Goal: Task Accomplishment & Management: Manage account settings

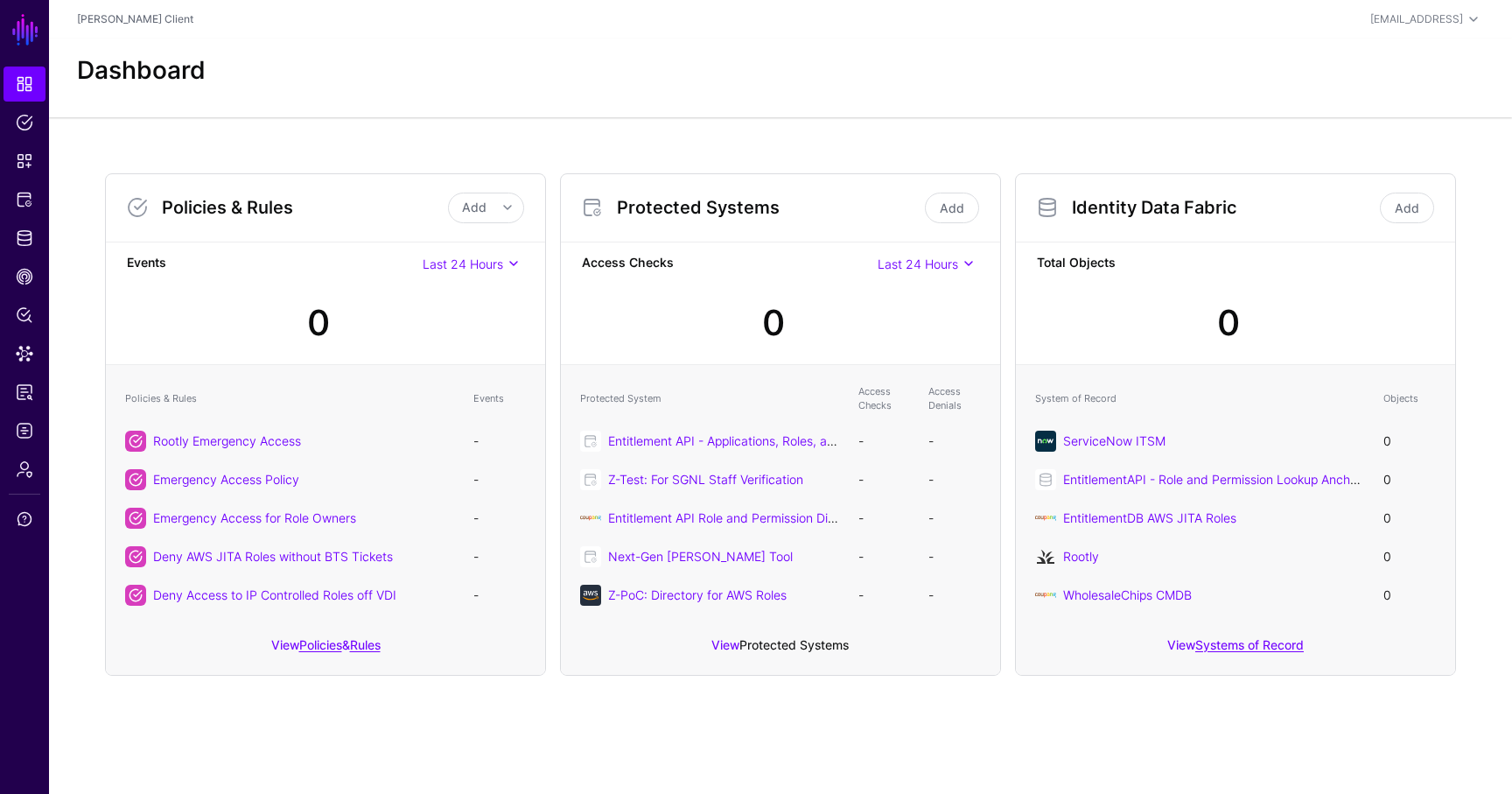
click at [763, 639] on link "Protected Systems" at bounding box center [794, 644] width 109 height 15
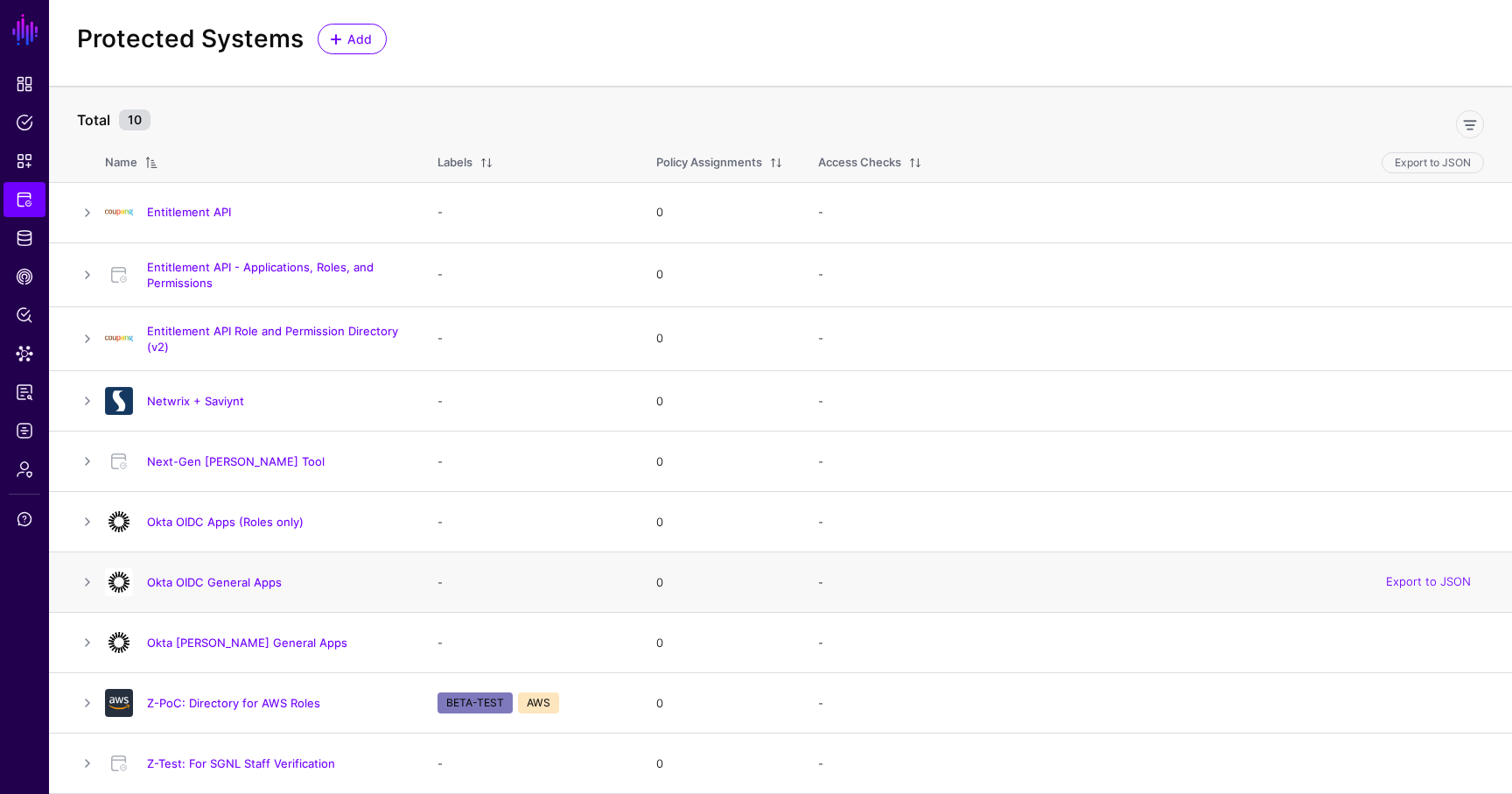
scroll to position [4, 0]
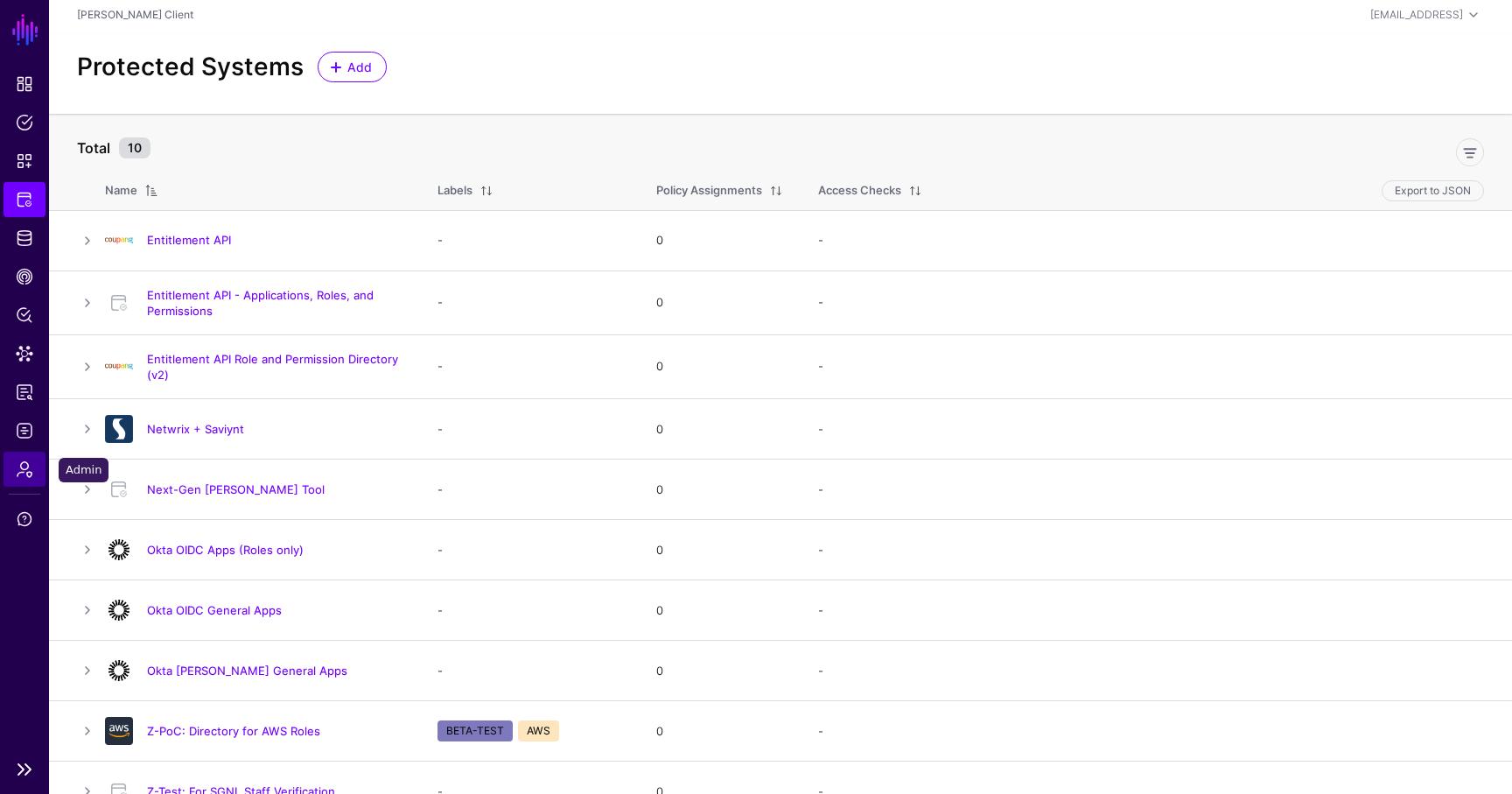
click at [32, 463] on span "Admin" at bounding box center [25, 469] width 18 height 18
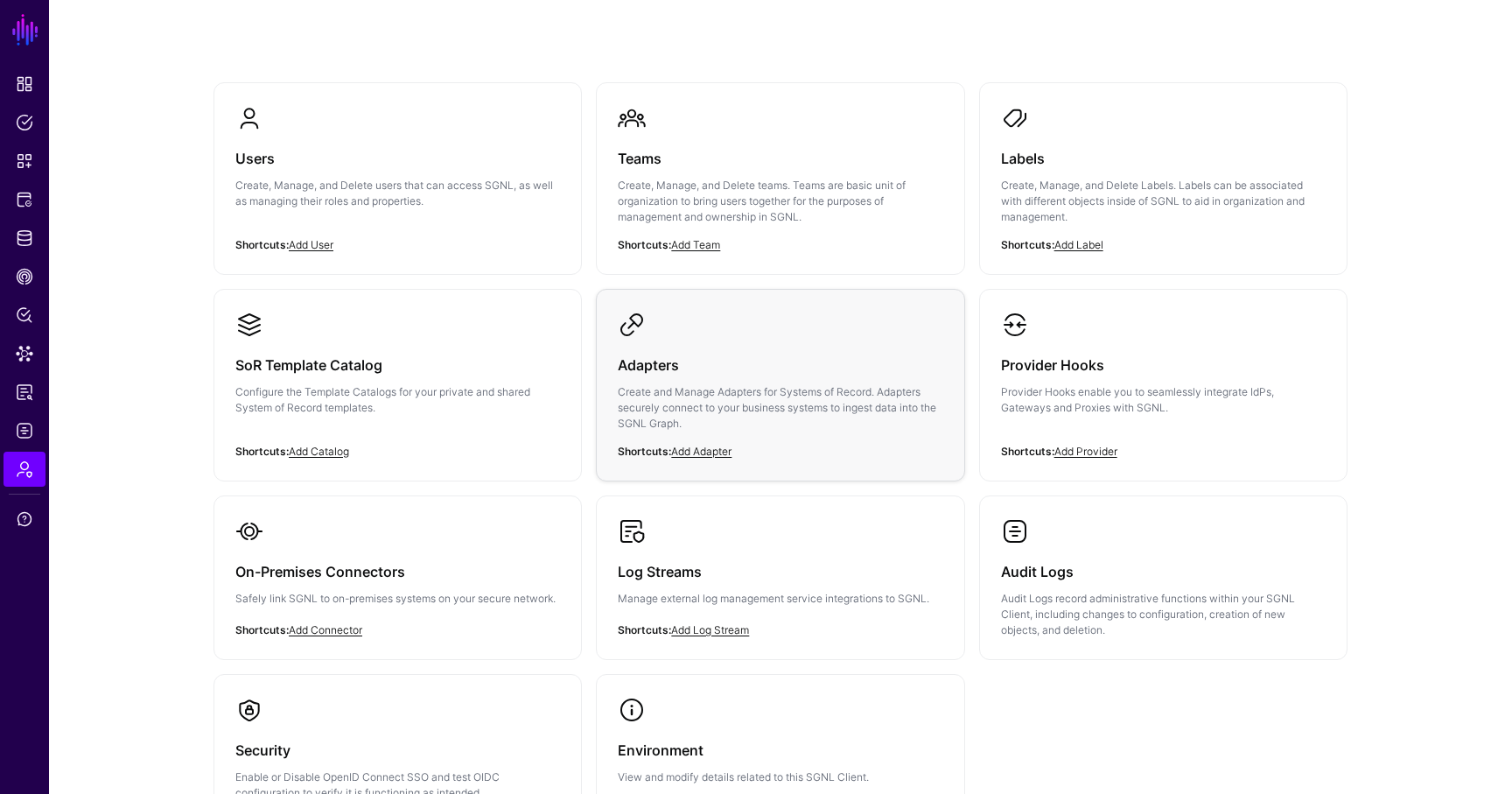
scroll to position [11, 0]
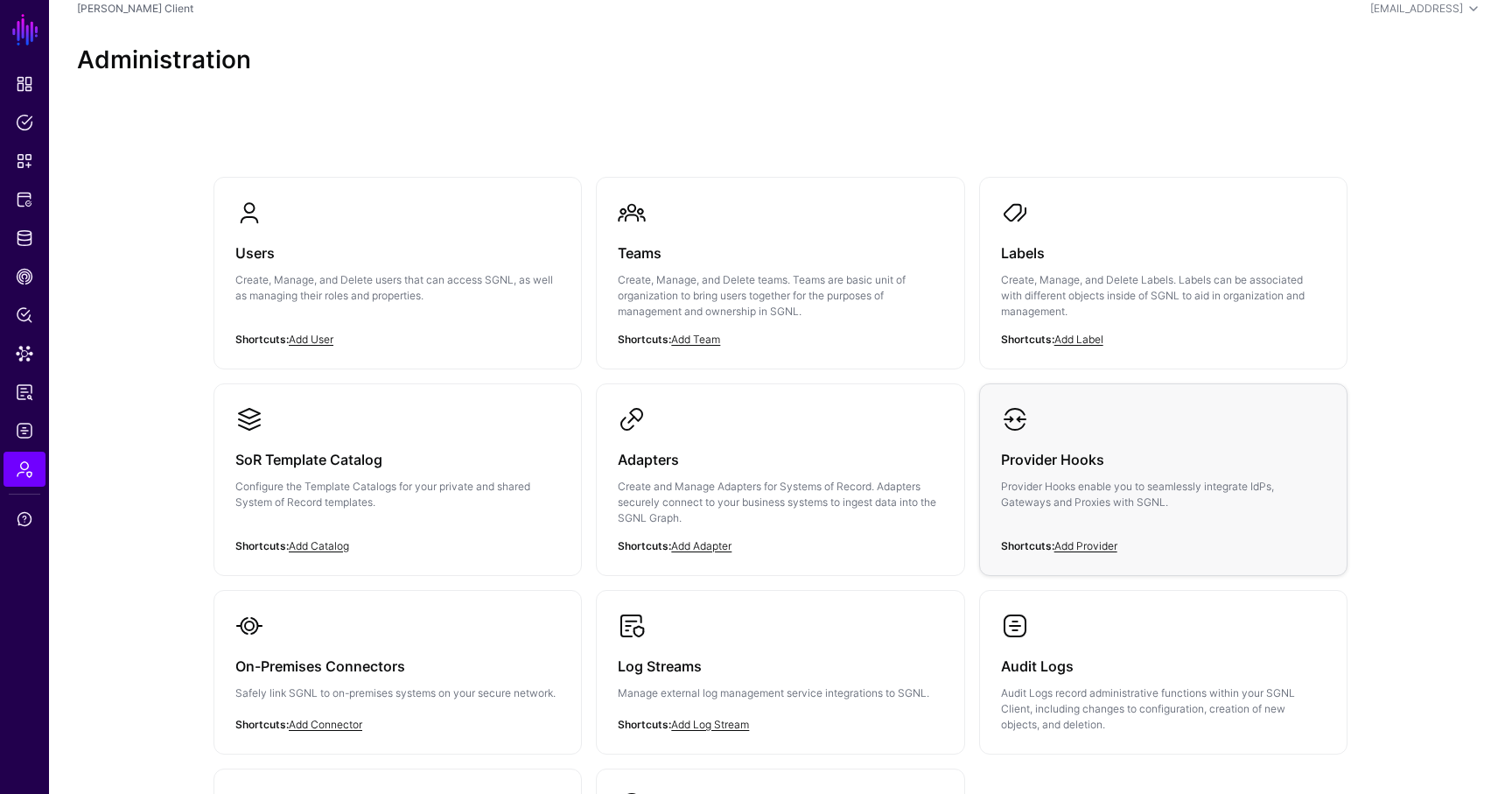
click at [1116, 472] on div "Provider Hooks Provider Hooks enable you to seamlessly integrate IdPs, Gateways…" at bounding box center [1163, 486] width 325 height 105
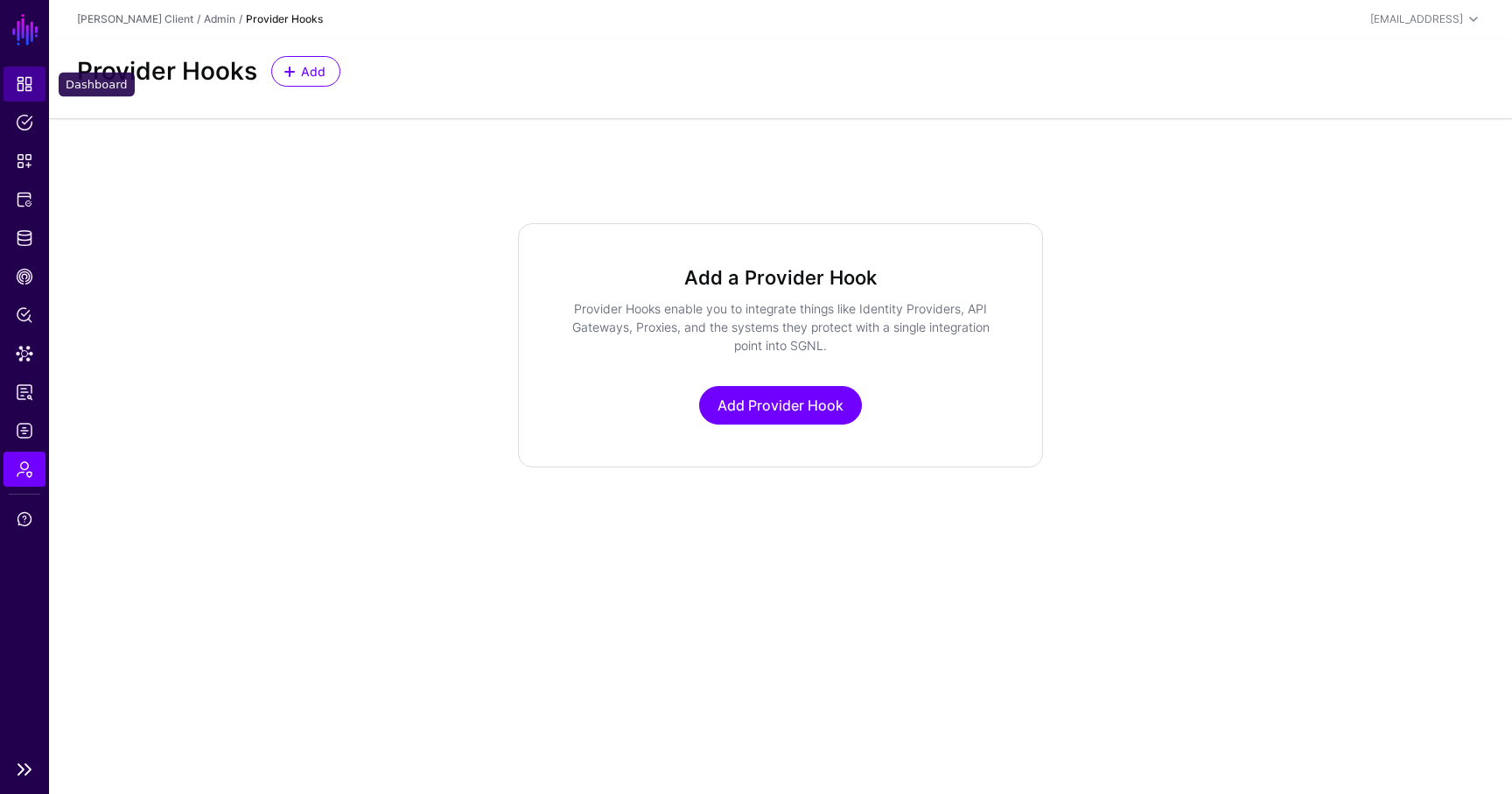
click at [27, 89] on span "Dashboard" at bounding box center [25, 84] width 18 height 18
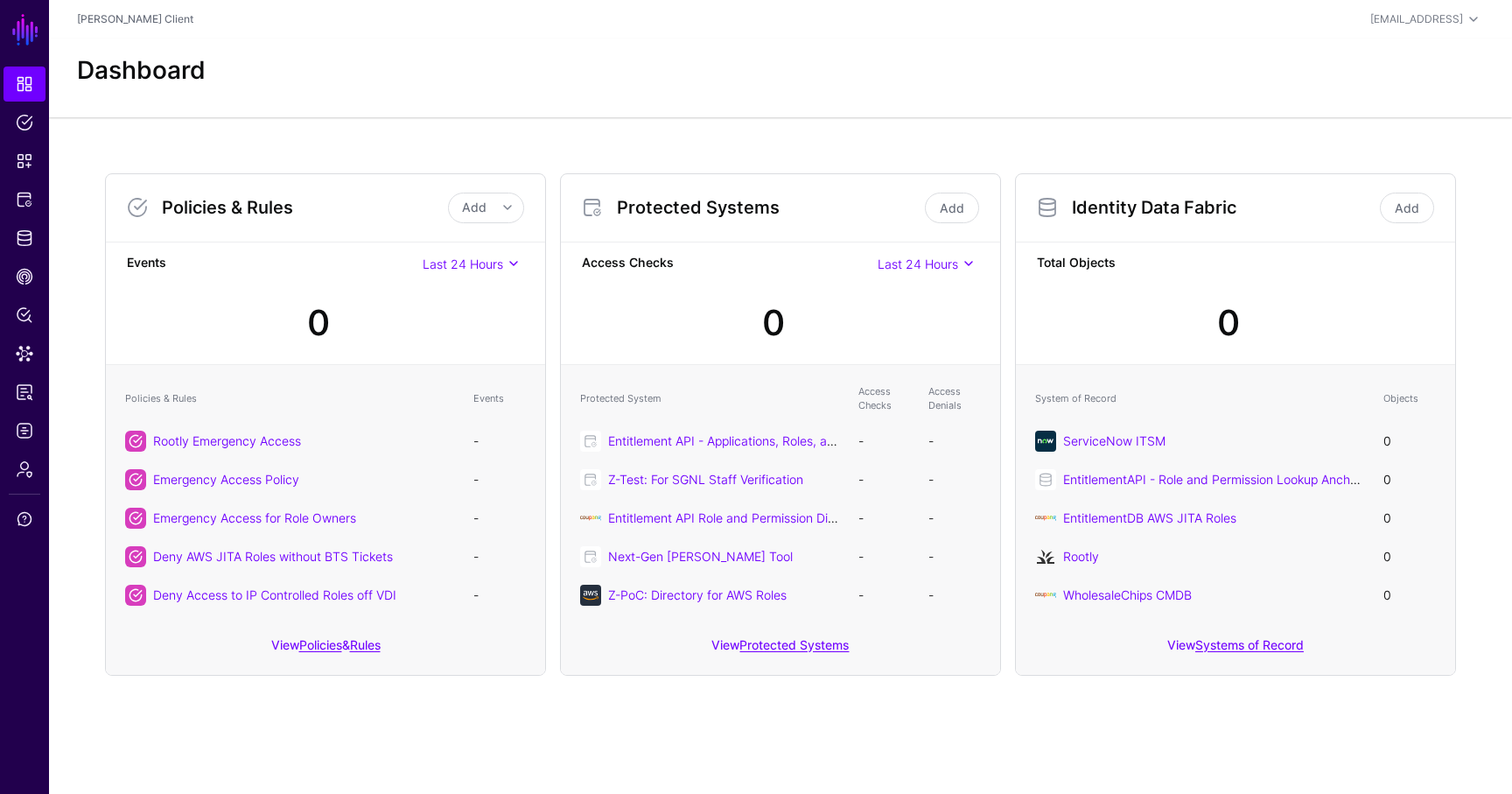
click at [1124, 602] on div "WholesaleChips CMDB" at bounding box center [1215, 594] width 303 height 18
click at [1124, 601] on link "WholesaleChips CMDB" at bounding box center [1127, 594] width 128 height 15
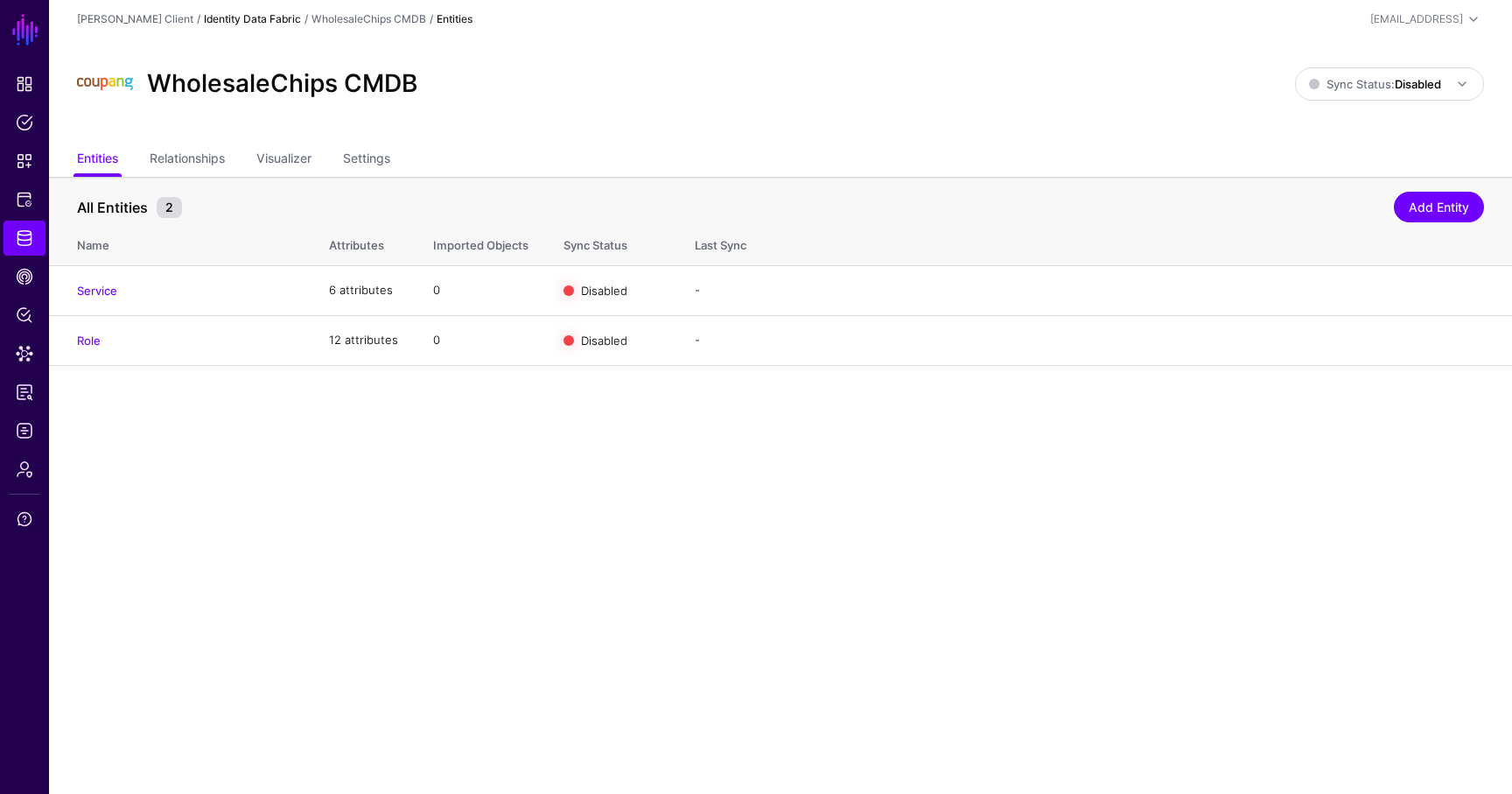
click at [264, 18] on link "Identity Data Fabric" at bounding box center [252, 18] width 97 height 13
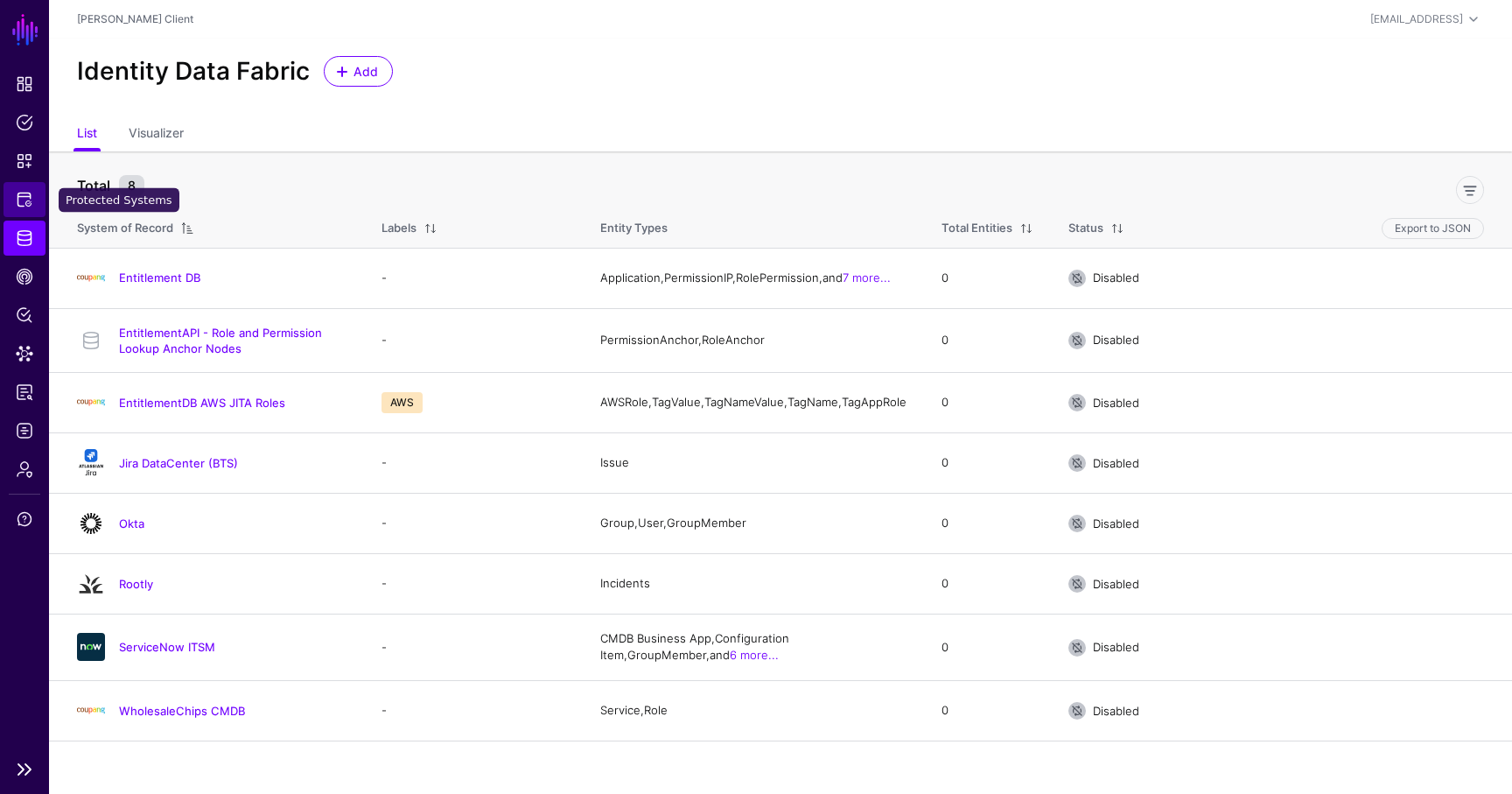
click at [30, 200] on span "Protected Systems" at bounding box center [25, 200] width 18 height 18
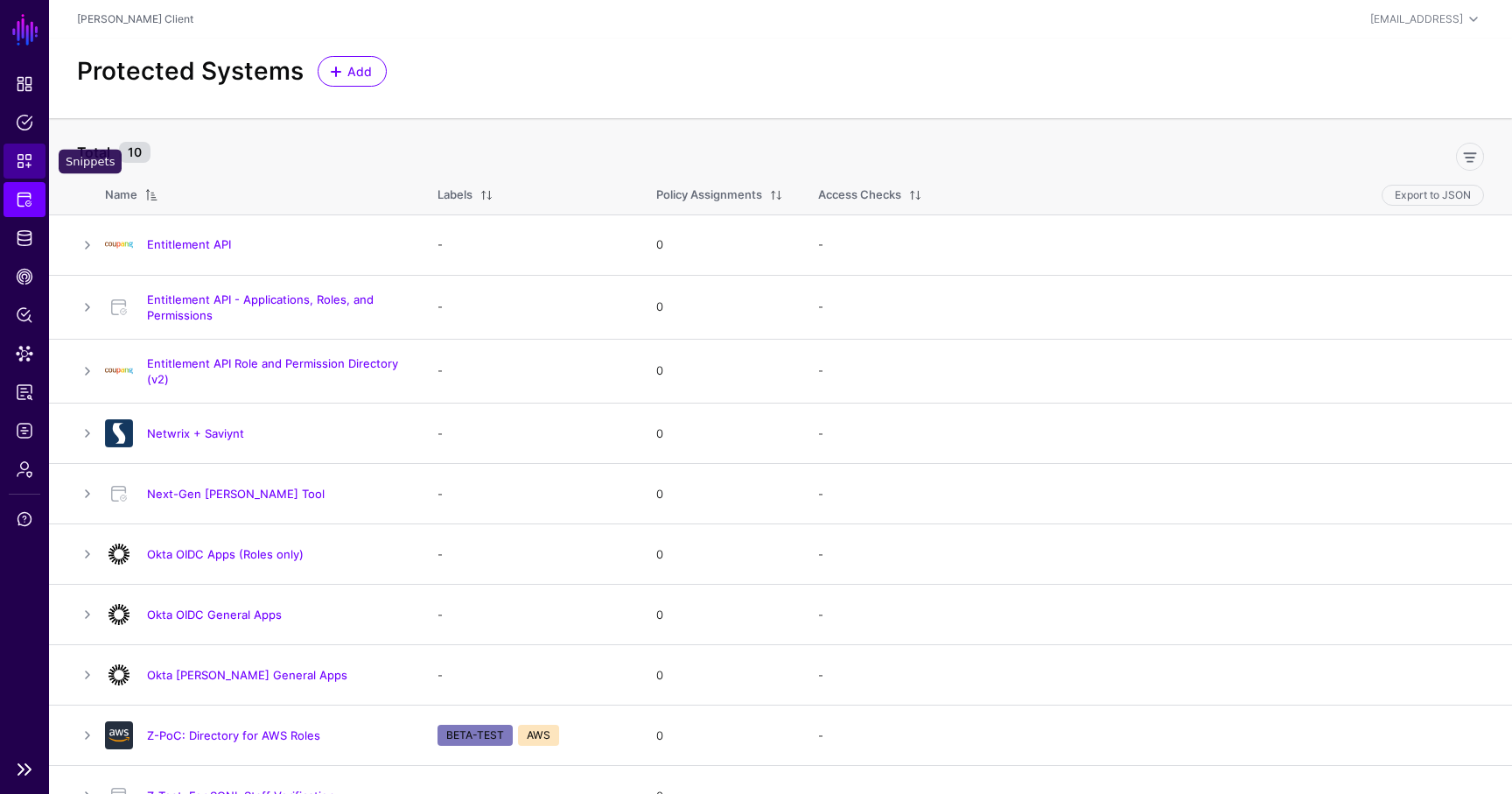
click at [28, 158] on span "Snippets" at bounding box center [25, 161] width 18 height 18
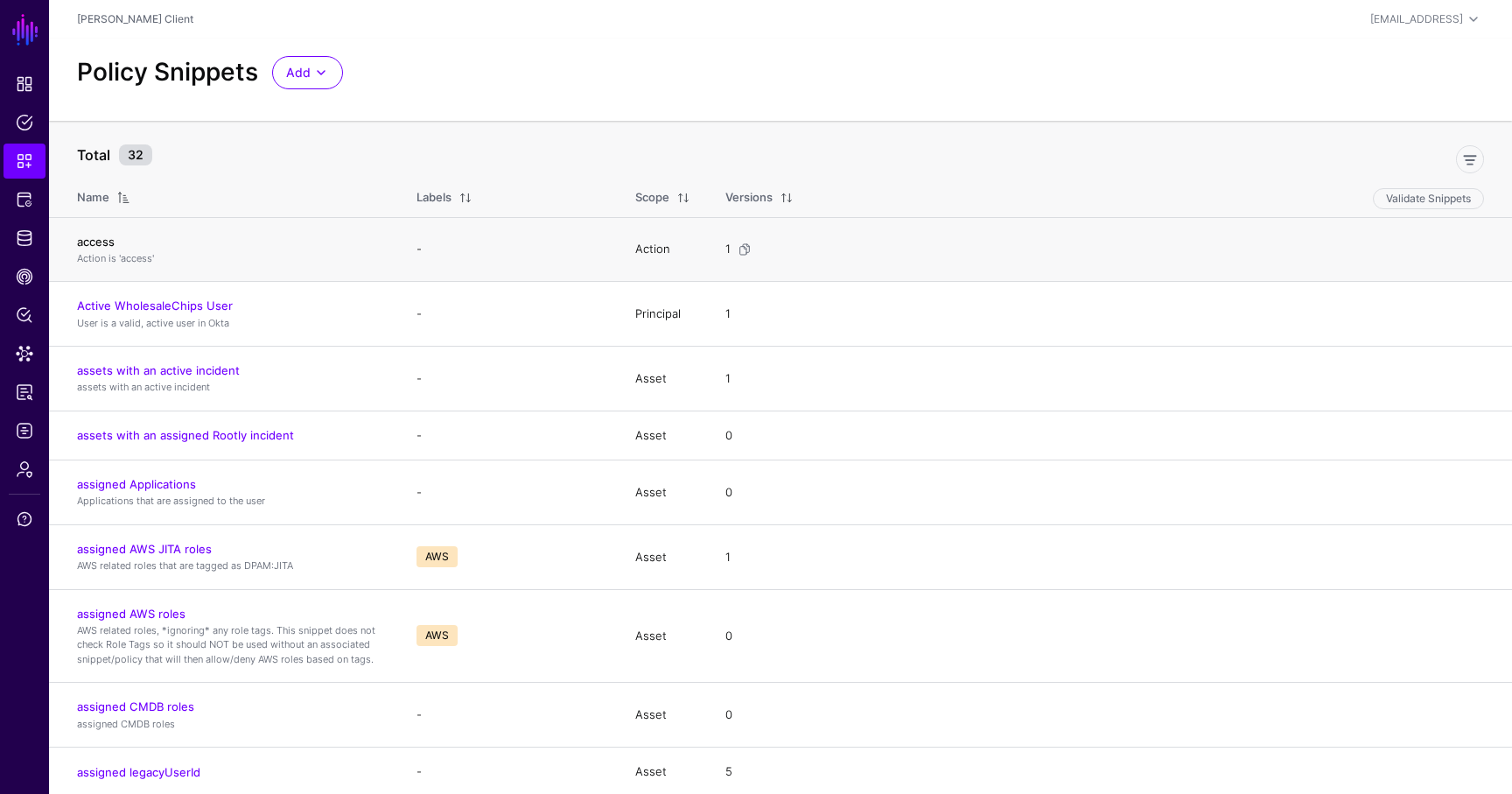
click at [108, 238] on link "access" at bounding box center [95, 241] width 38 height 14
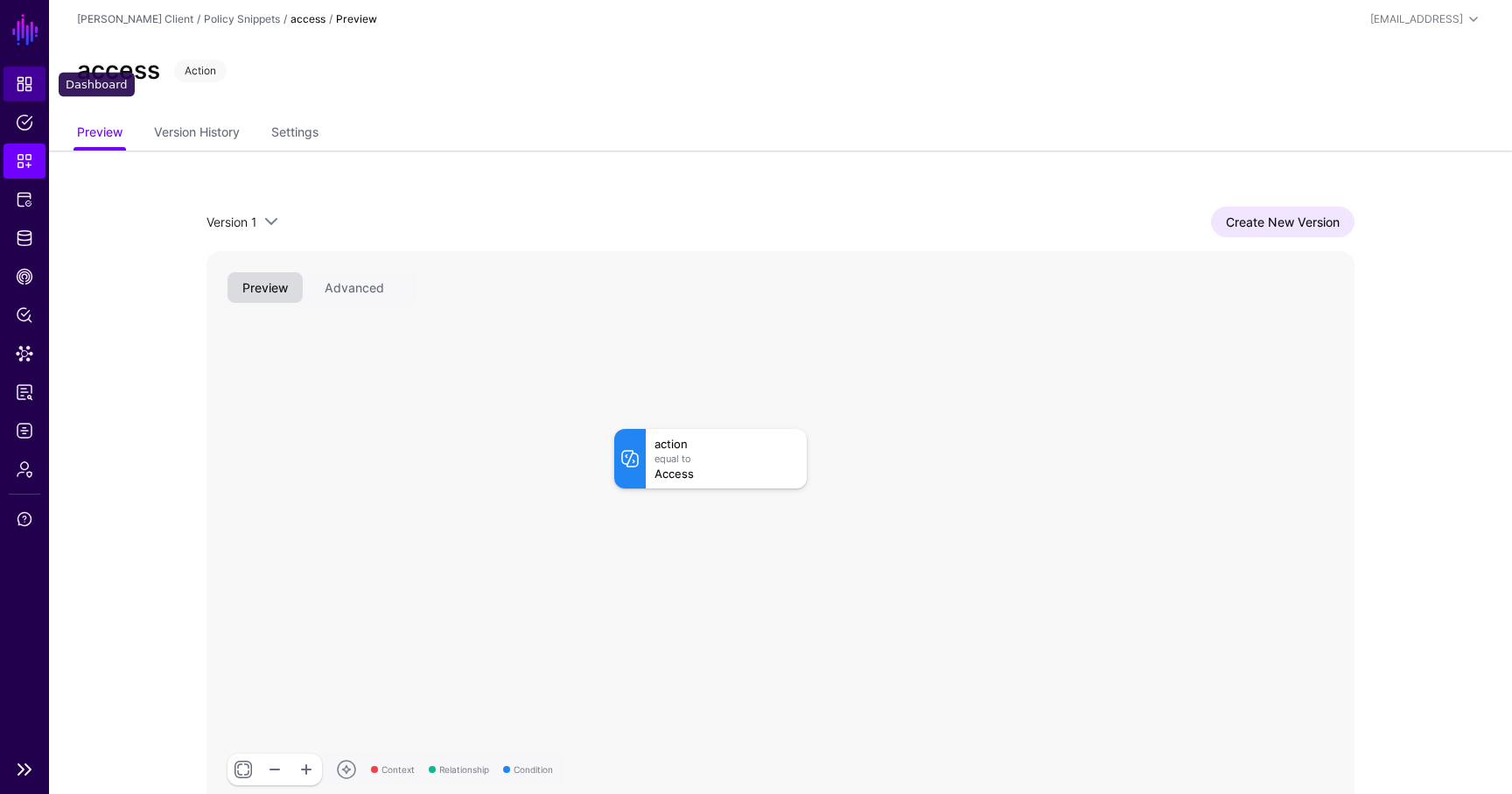
click at [15, 73] on link "Dashboard" at bounding box center [25, 83] width 42 height 35
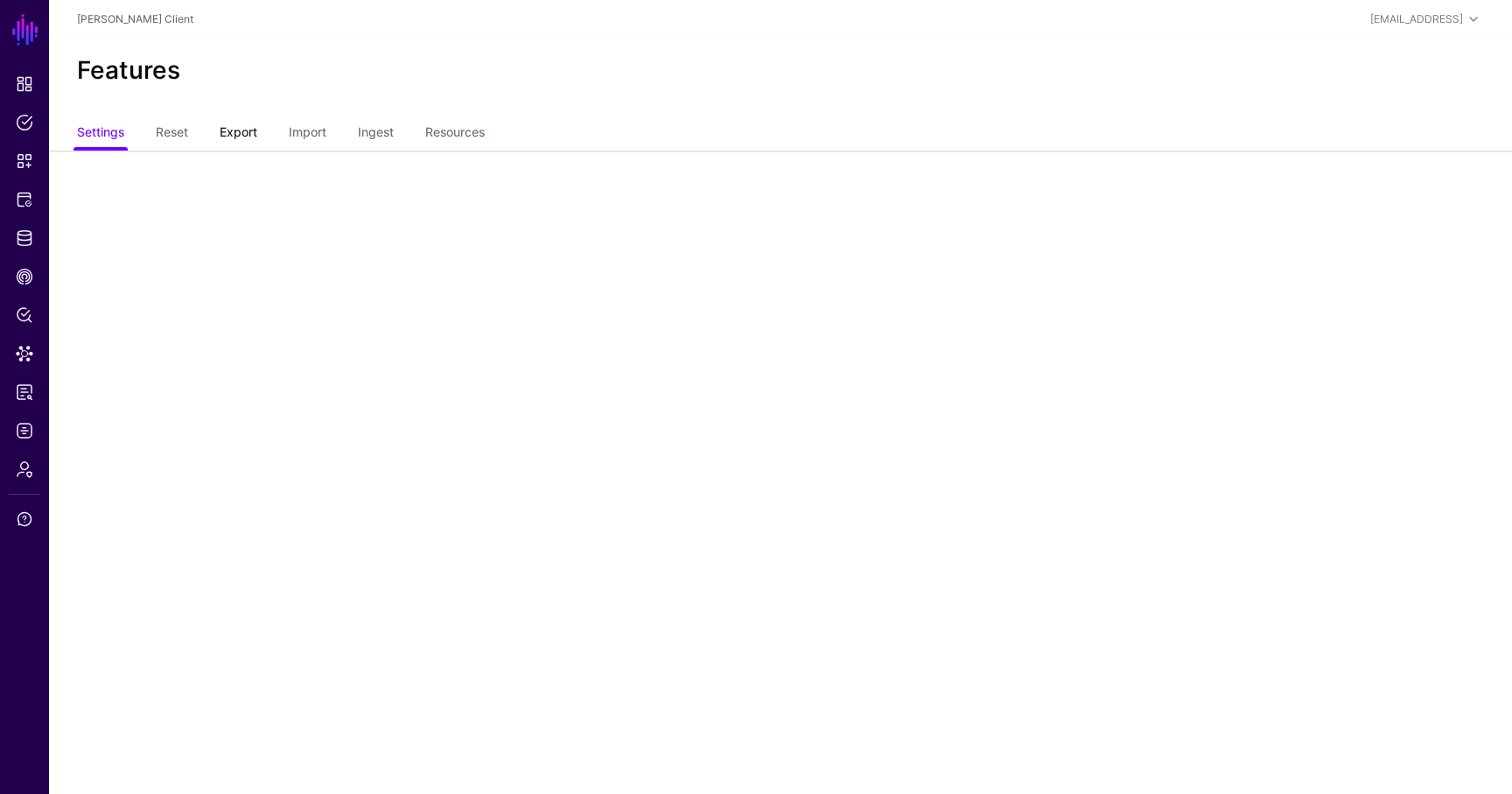
click at [251, 128] on link "Export" at bounding box center [239, 133] width 38 height 33
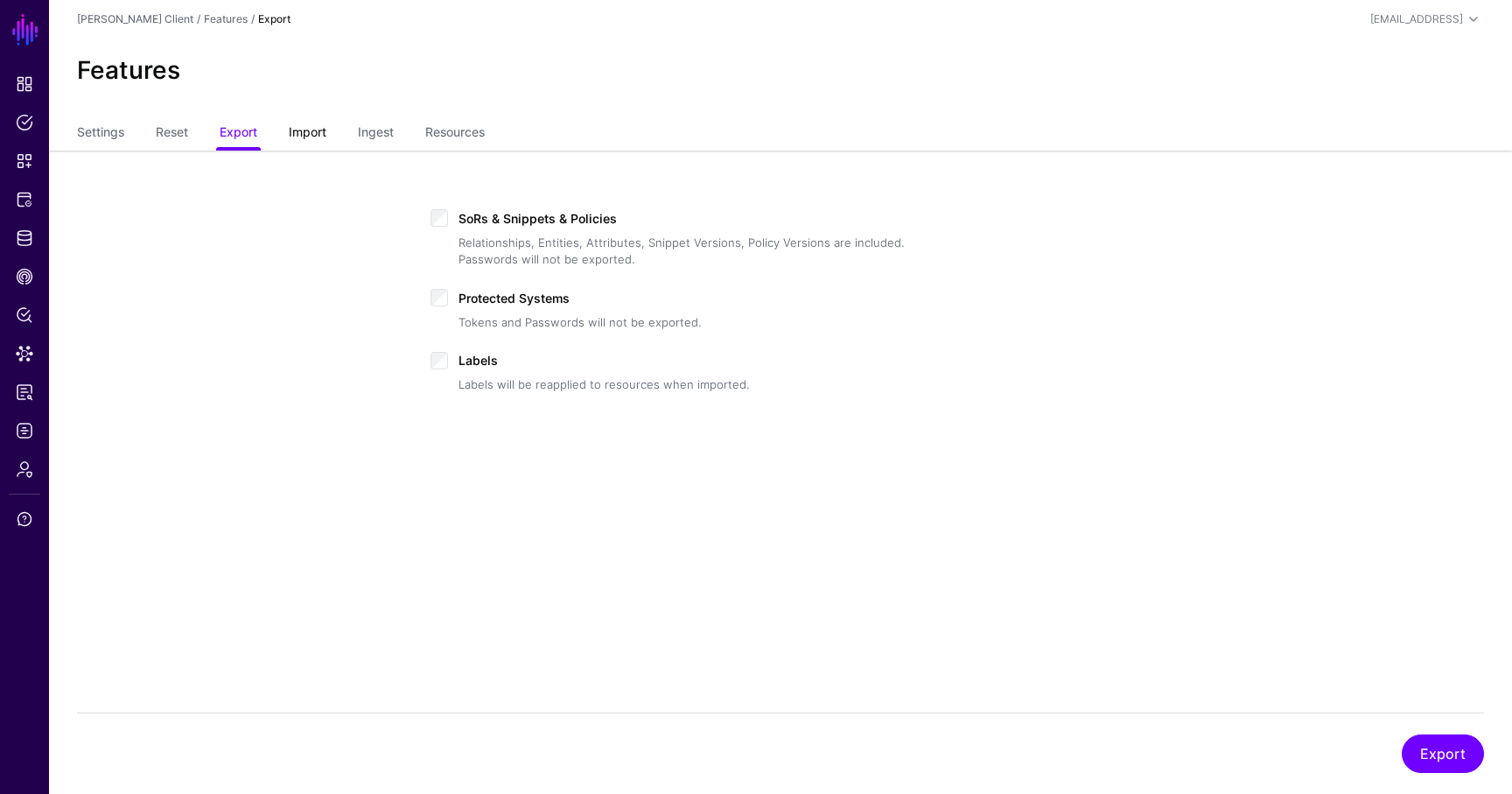
click at [302, 123] on link "Import" at bounding box center [308, 133] width 38 height 33
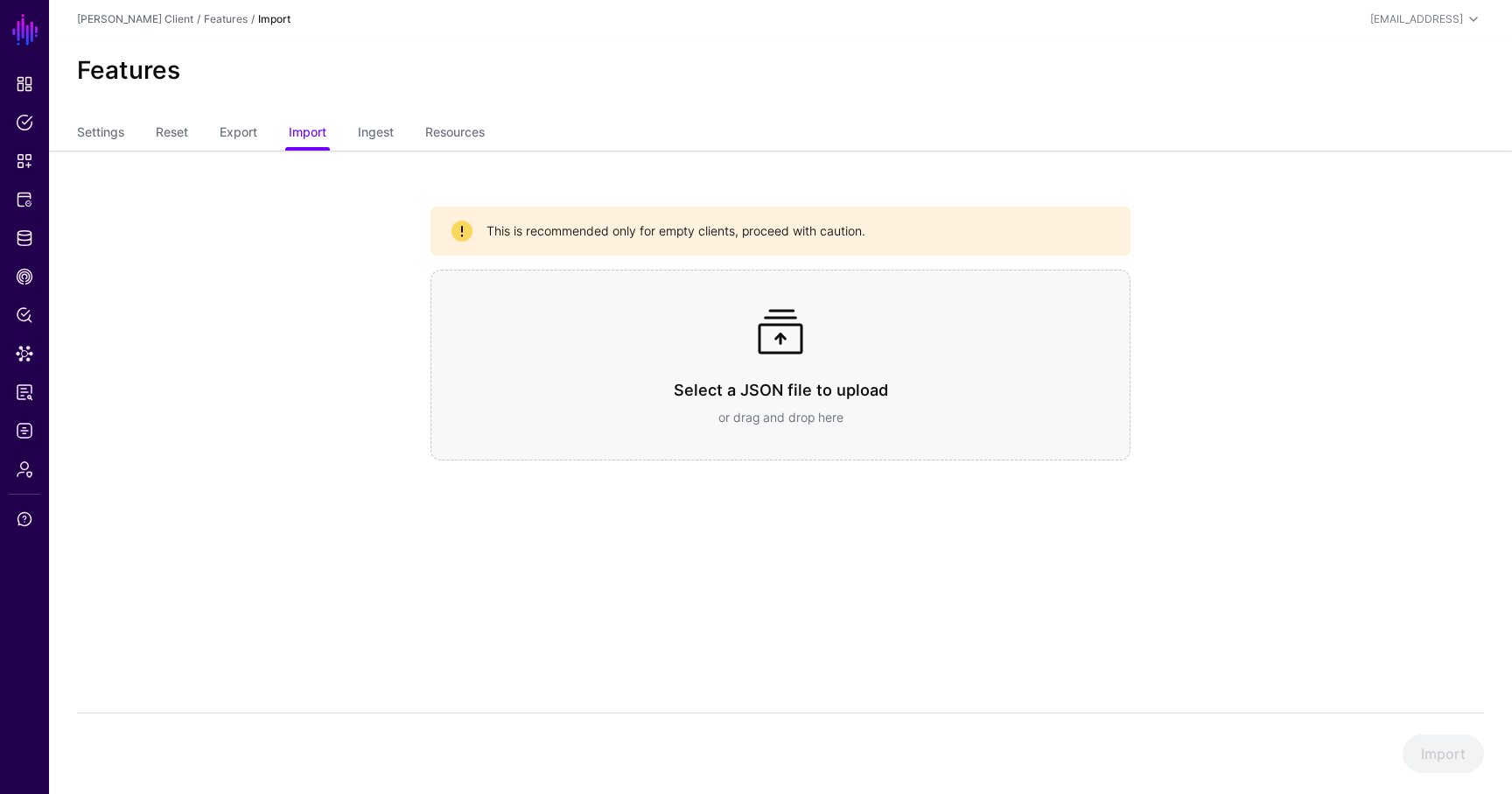
click at [502, 133] on ul "Settings Reset Export Import Ingest Resources" at bounding box center [780, 133] width 1408 height 33
click at [493, 133] on ul "Settings Reset Export Import Ingest Resources" at bounding box center [780, 133] width 1408 height 33
click at [485, 131] on link "Resources" at bounding box center [455, 133] width 60 height 33
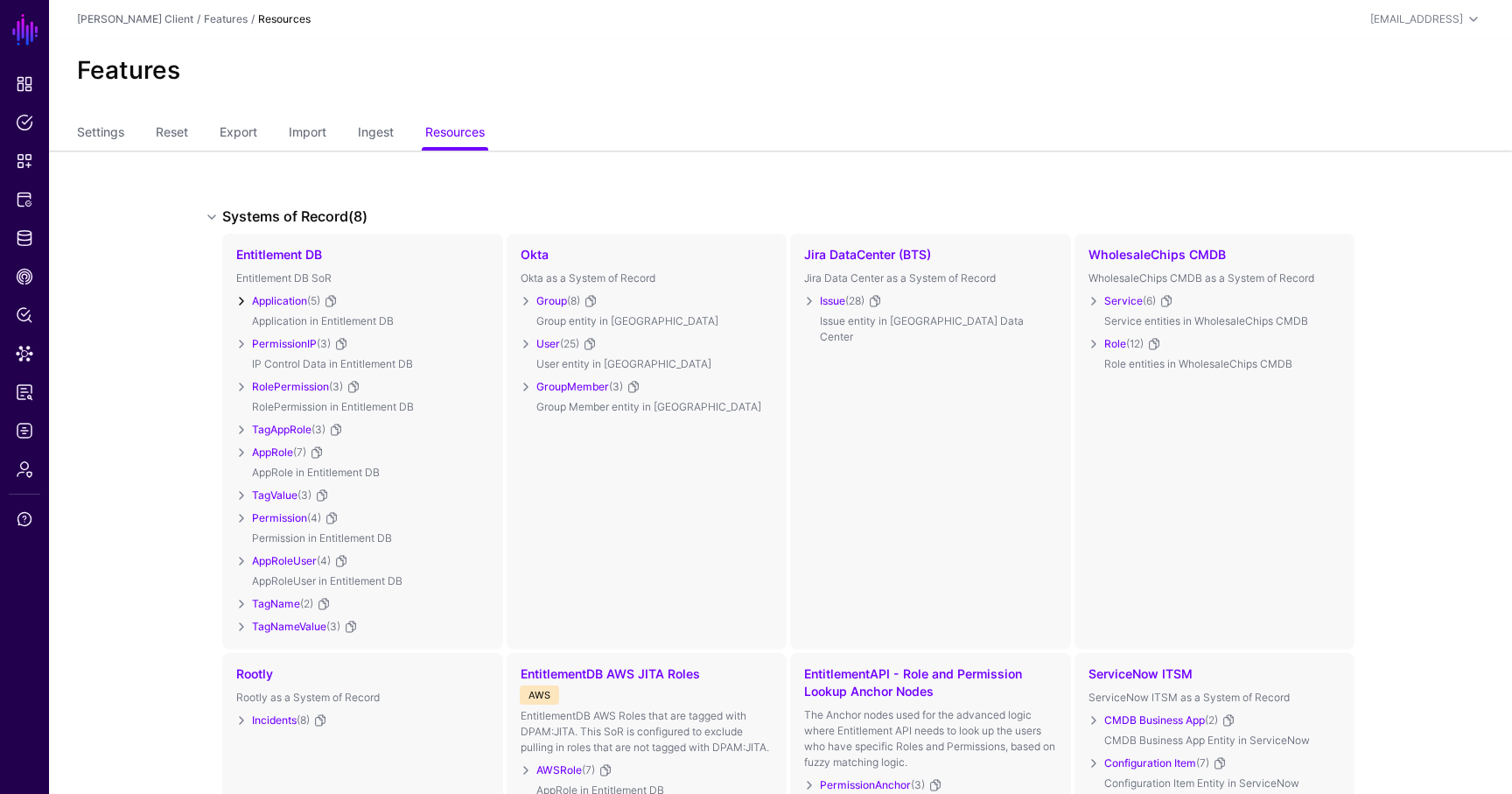
click at [240, 297] on link at bounding box center [241, 300] width 21 height 21
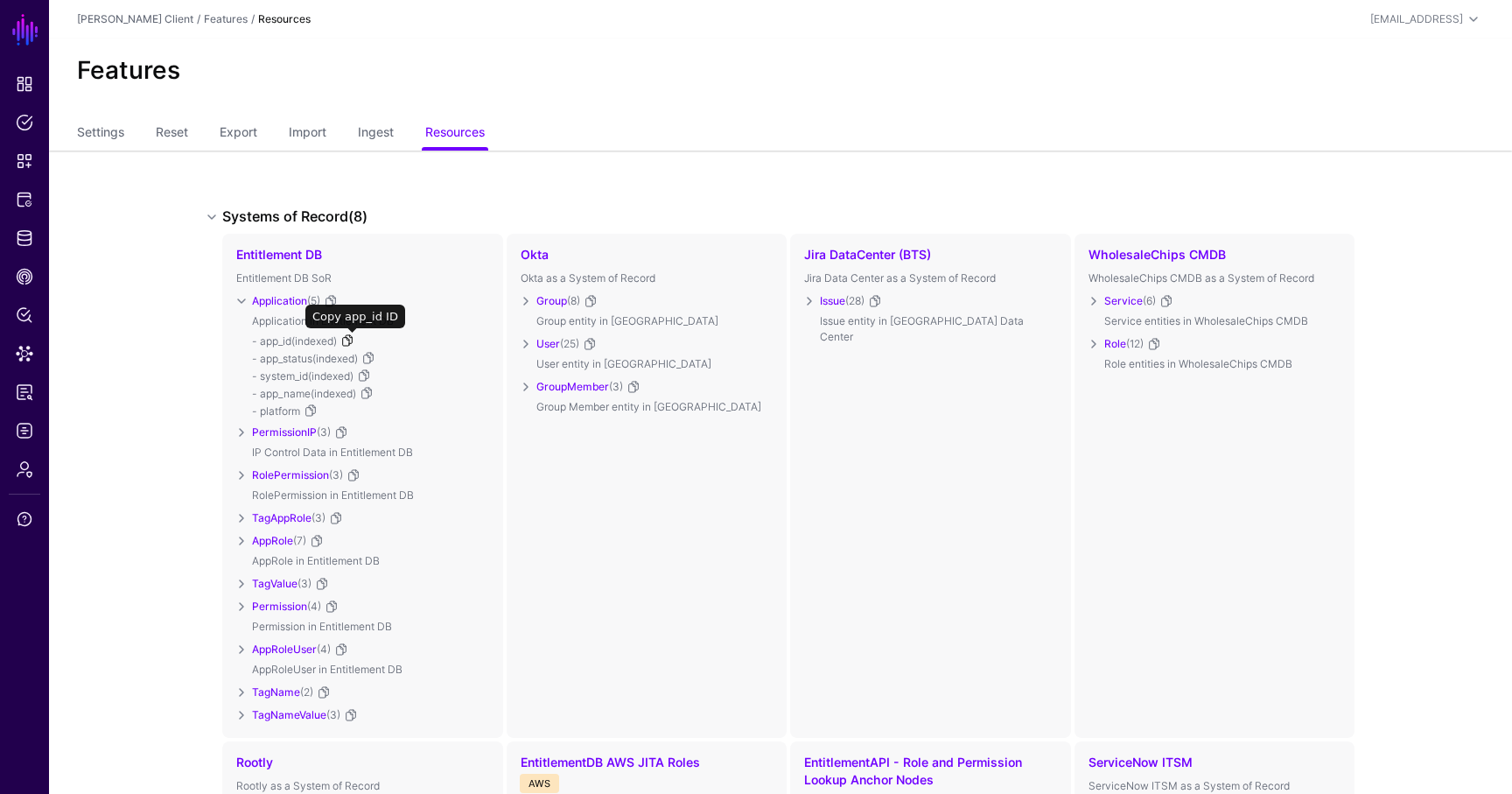
click at [354, 340] on link at bounding box center [348, 340] width 14 height 14
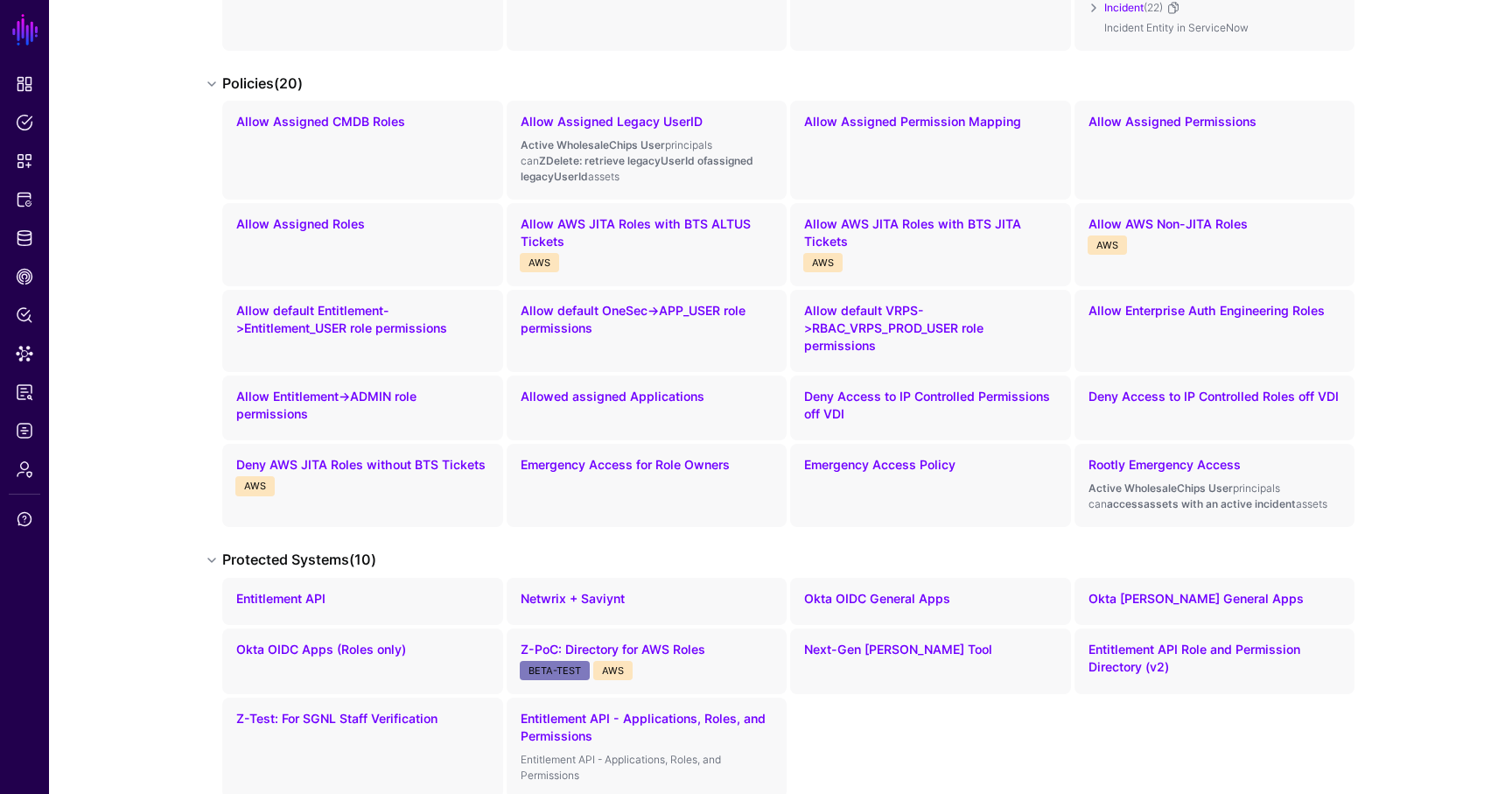
scroll to position [783, 0]
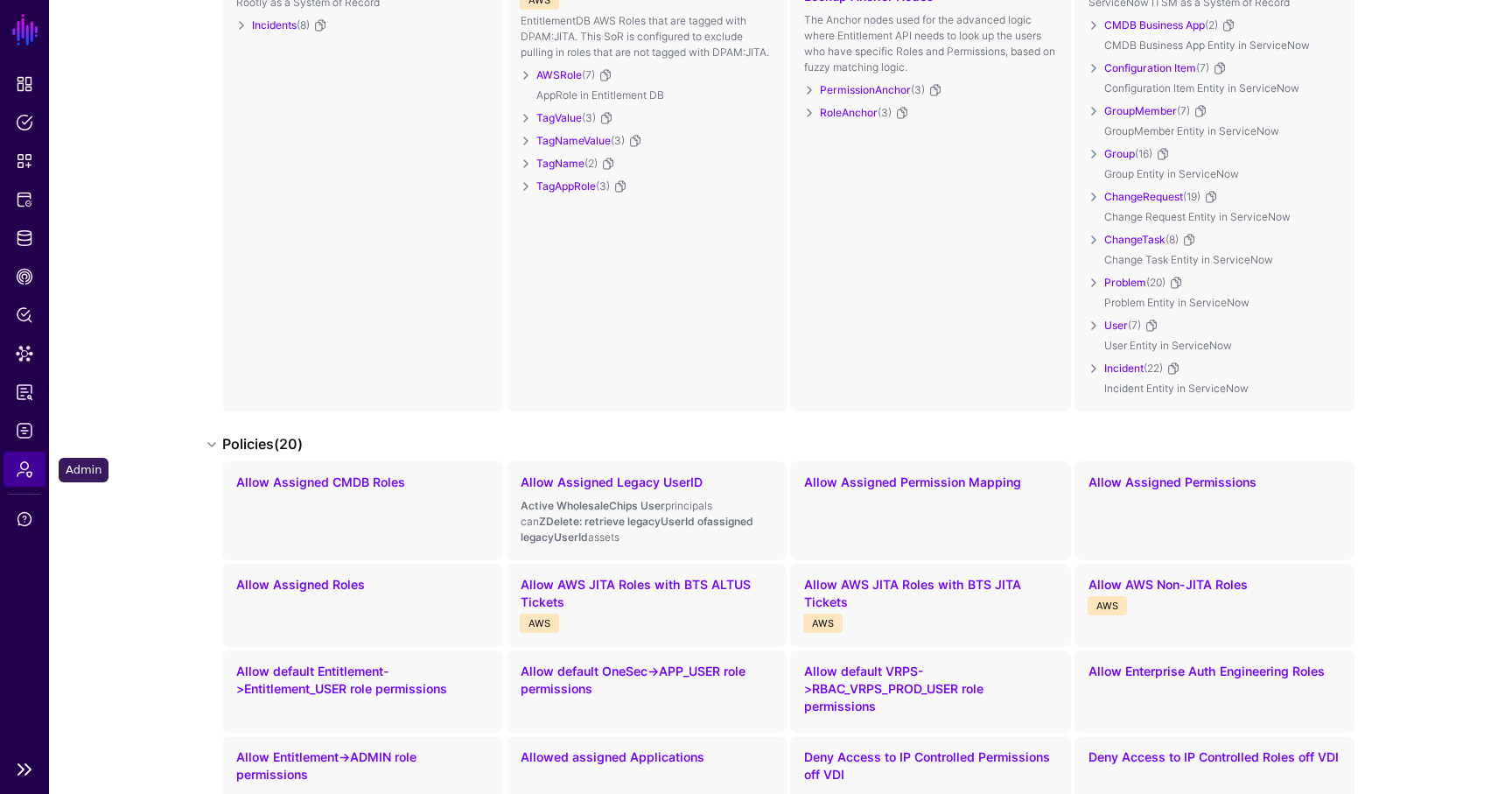
click at [19, 463] on span "Admin" at bounding box center [25, 469] width 18 height 18
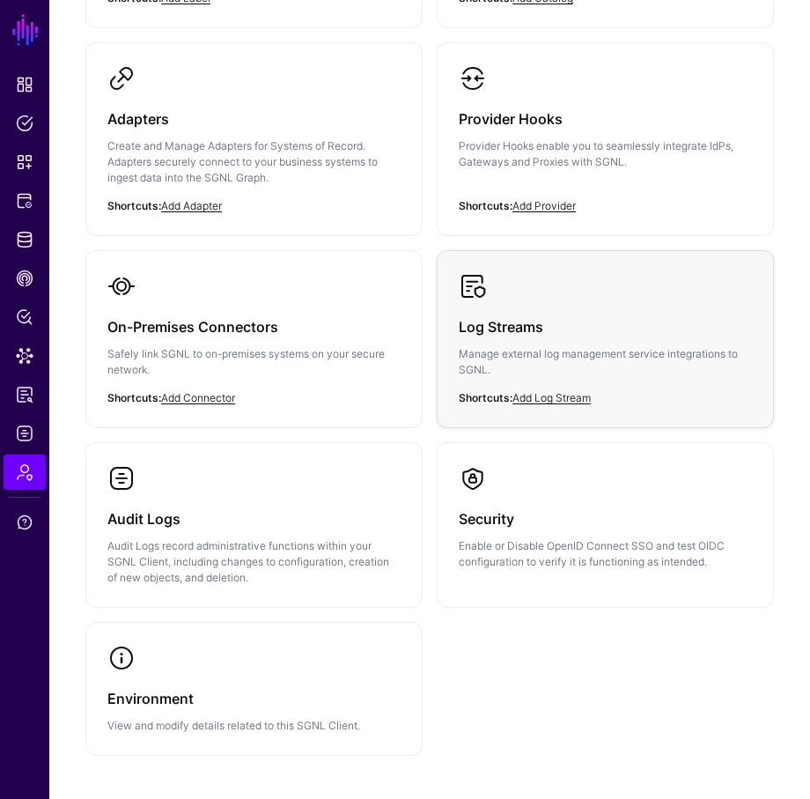
scroll to position [352, 0]
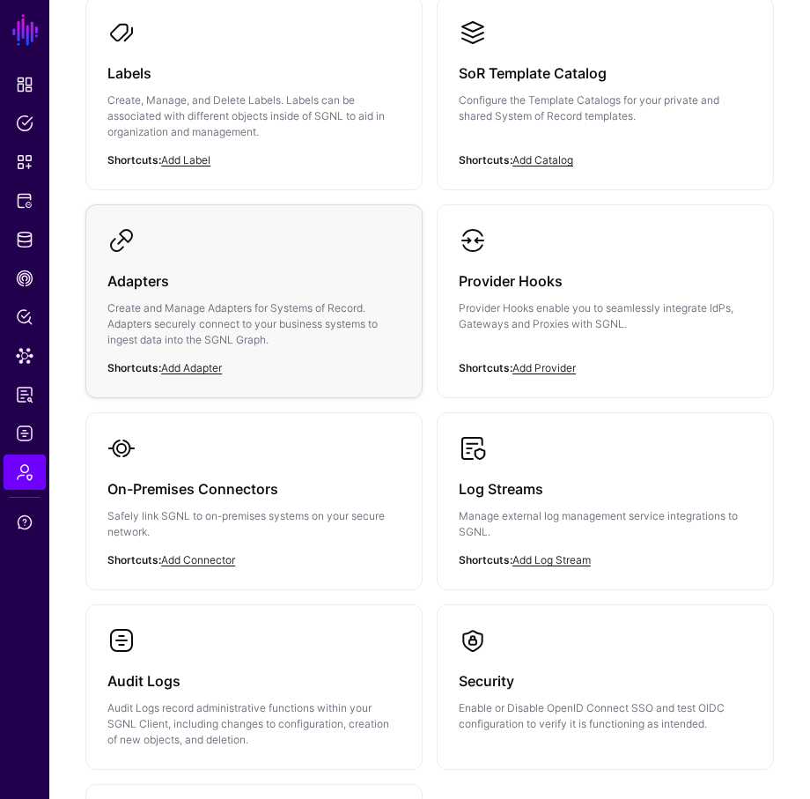
click at [275, 258] on div "Adapters Create and Manage Adapters for Systems of Record. Adapters securely co…" at bounding box center [253, 315] width 293 height 122
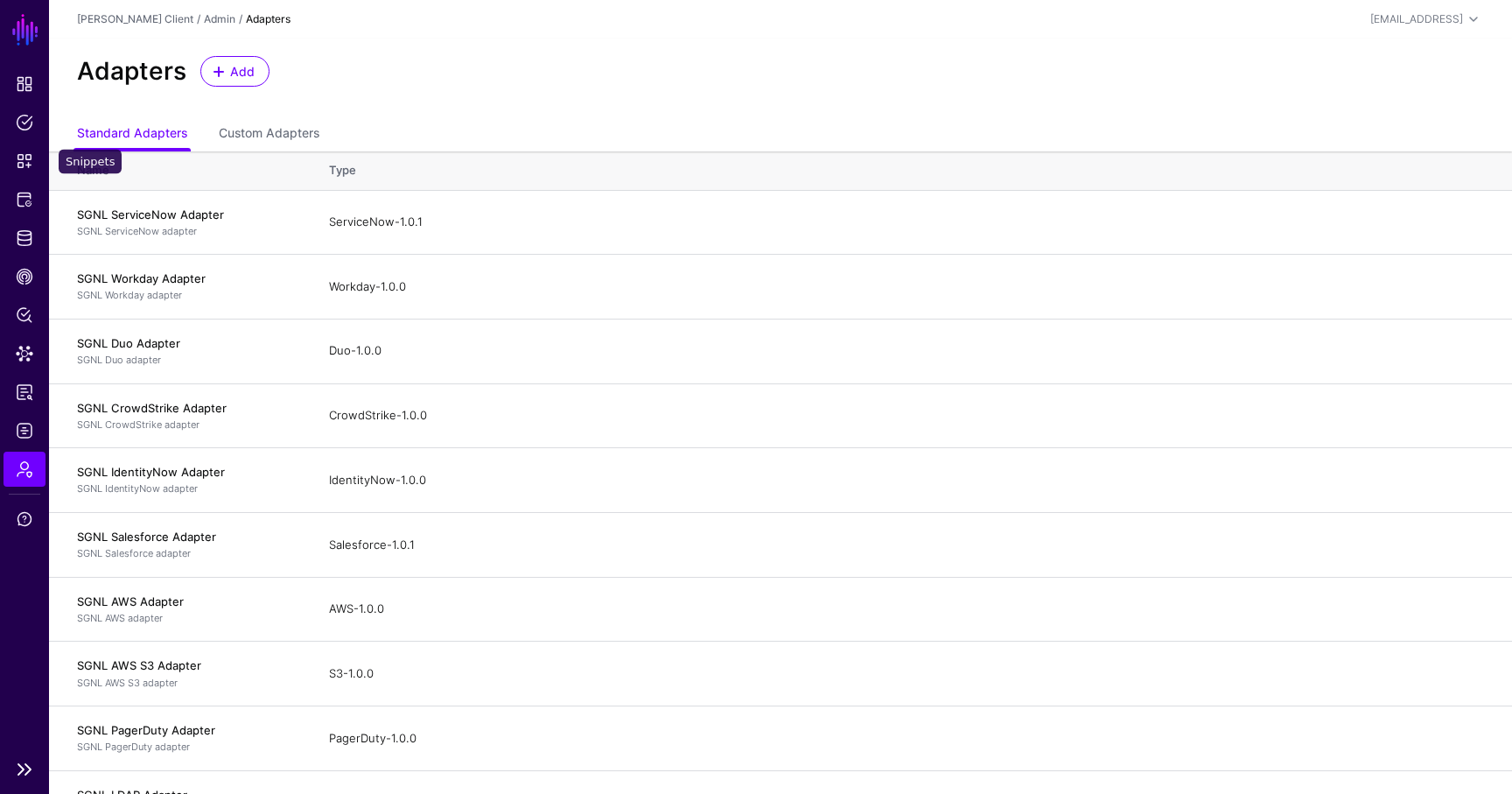
click at [19, 181] on ul "Dashboard Policies Snippets Protected Systems Identity Data Fabric CAEP Hub Pol…" at bounding box center [24, 408] width 49 height 684
click at [19, 189] on link "Protected Systems" at bounding box center [25, 199] width 42 height 35
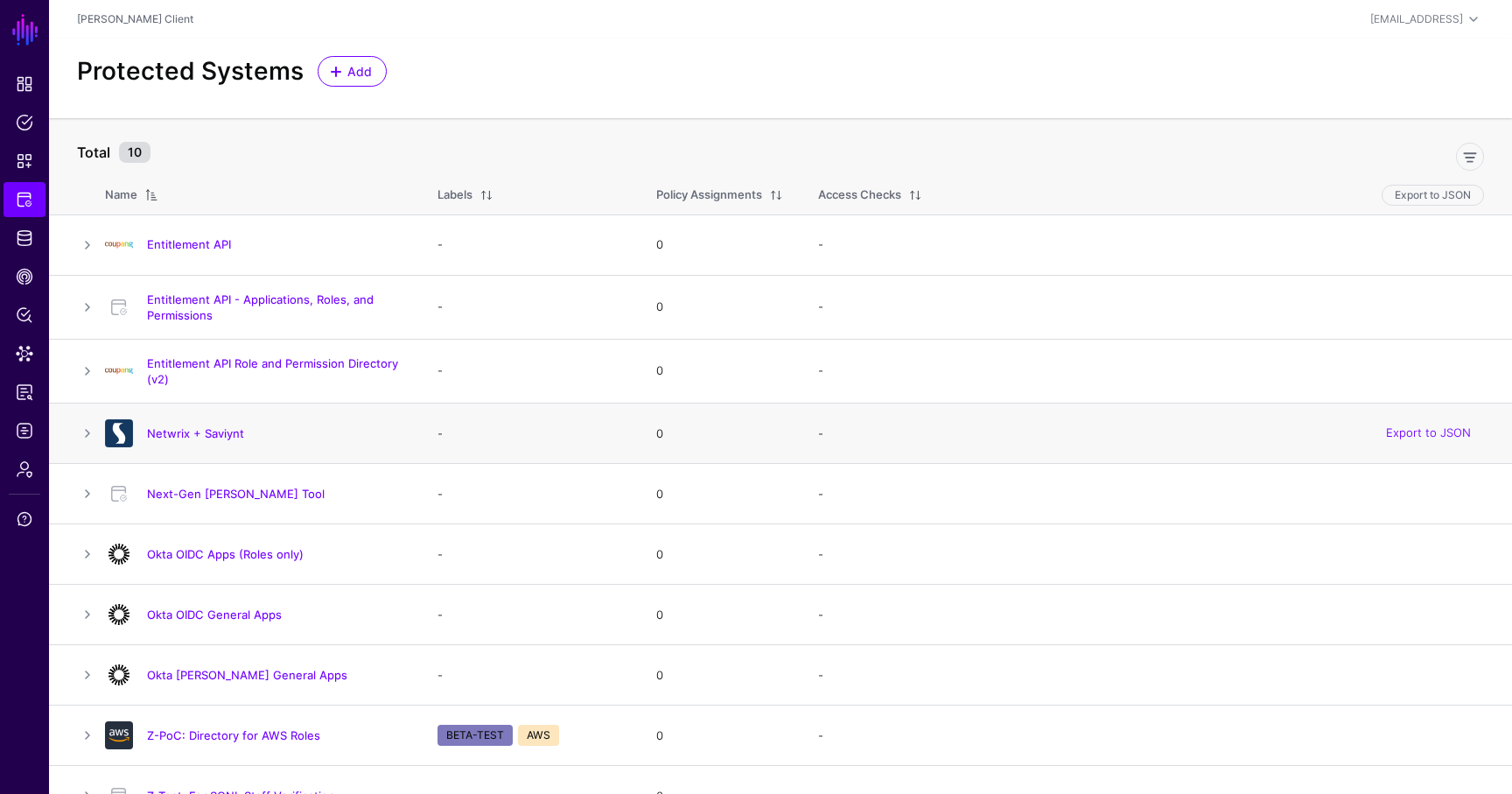
scroll to position [33, 0]
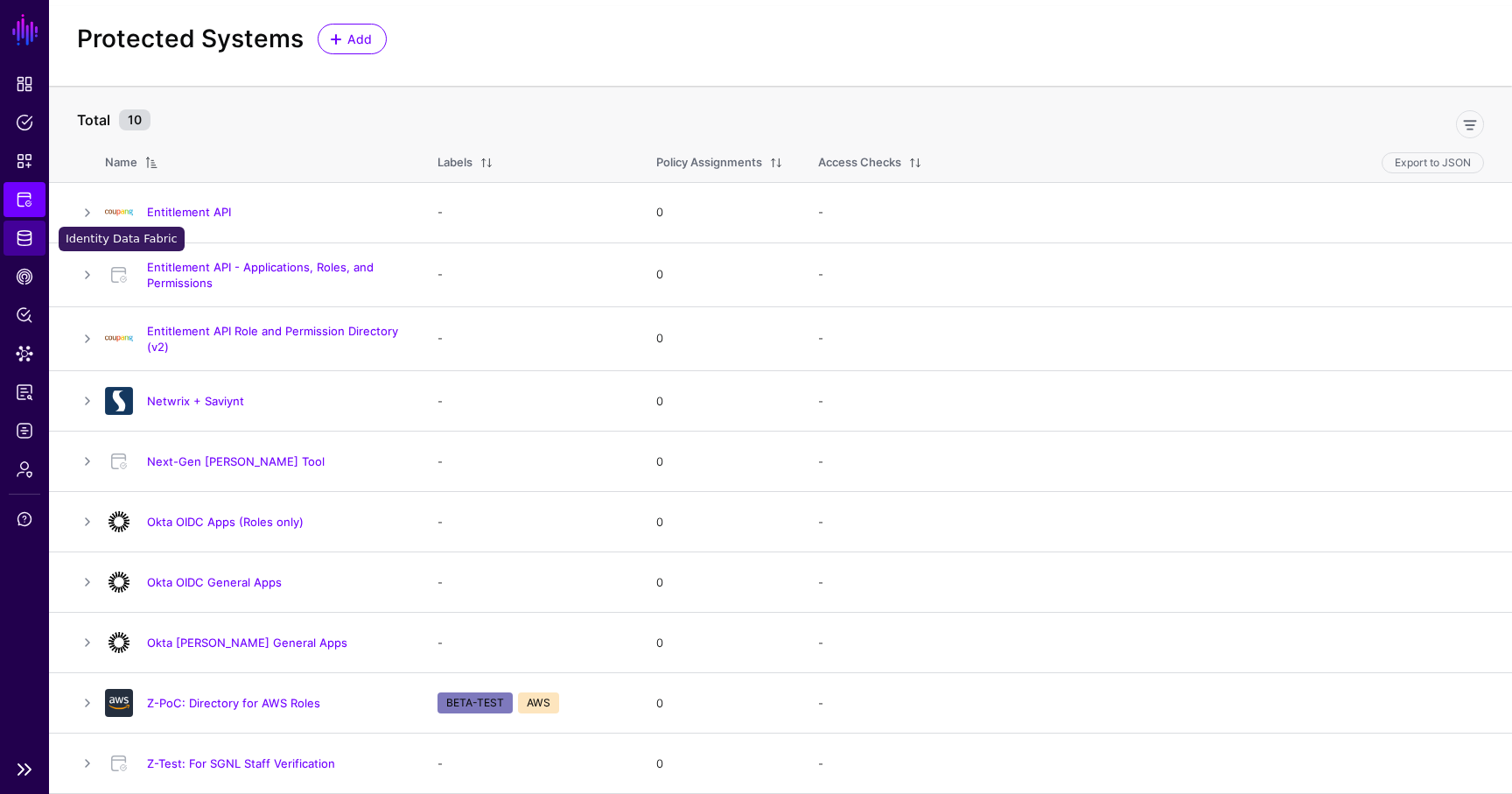
click at [28, 240] on span "Identity Data Fabric" at bounding box center [25, 238] width 18 height 18
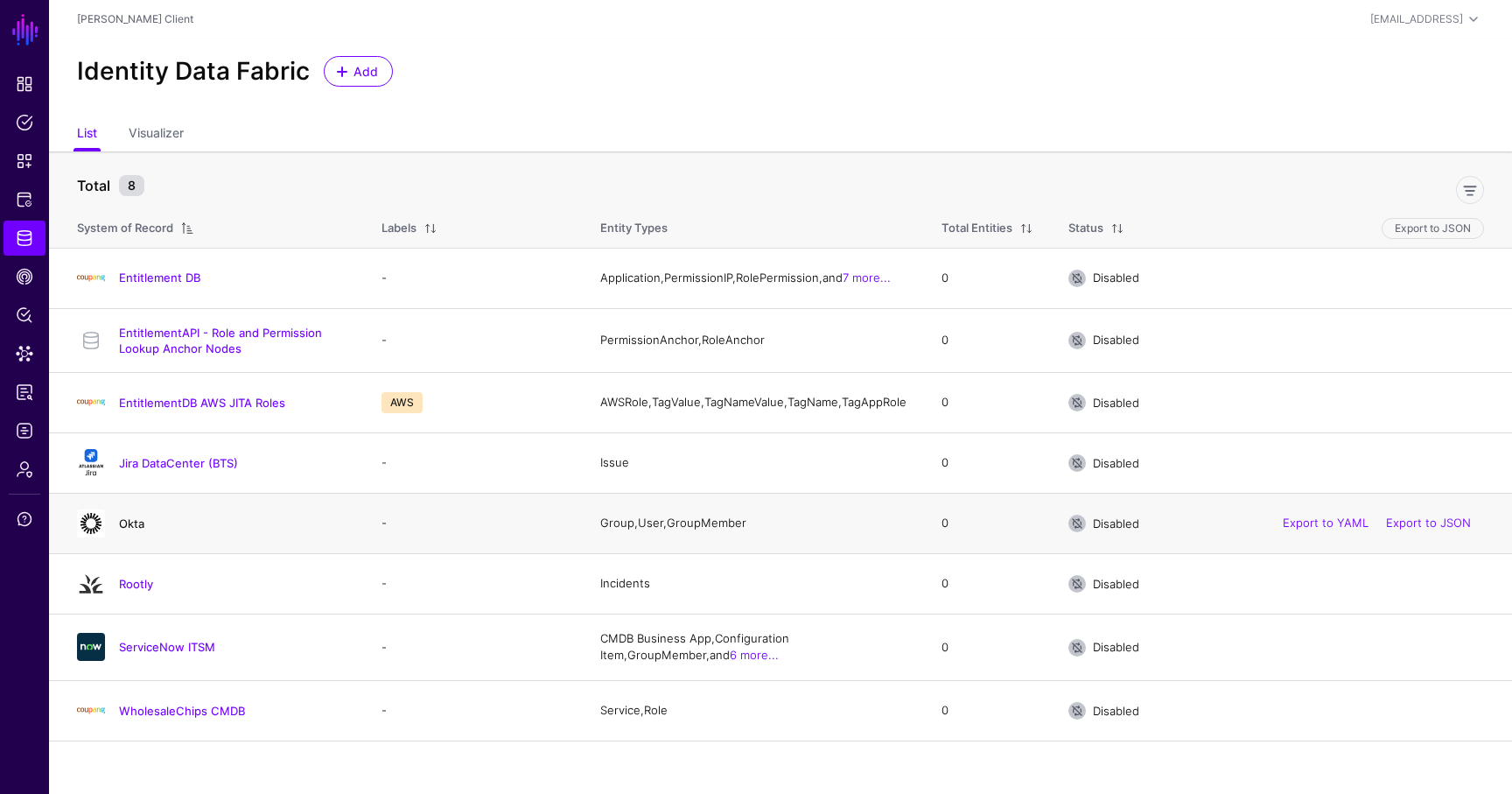
click at [123, 531] on link "Okta" at bounding box center [132, 523] width 26 height 14
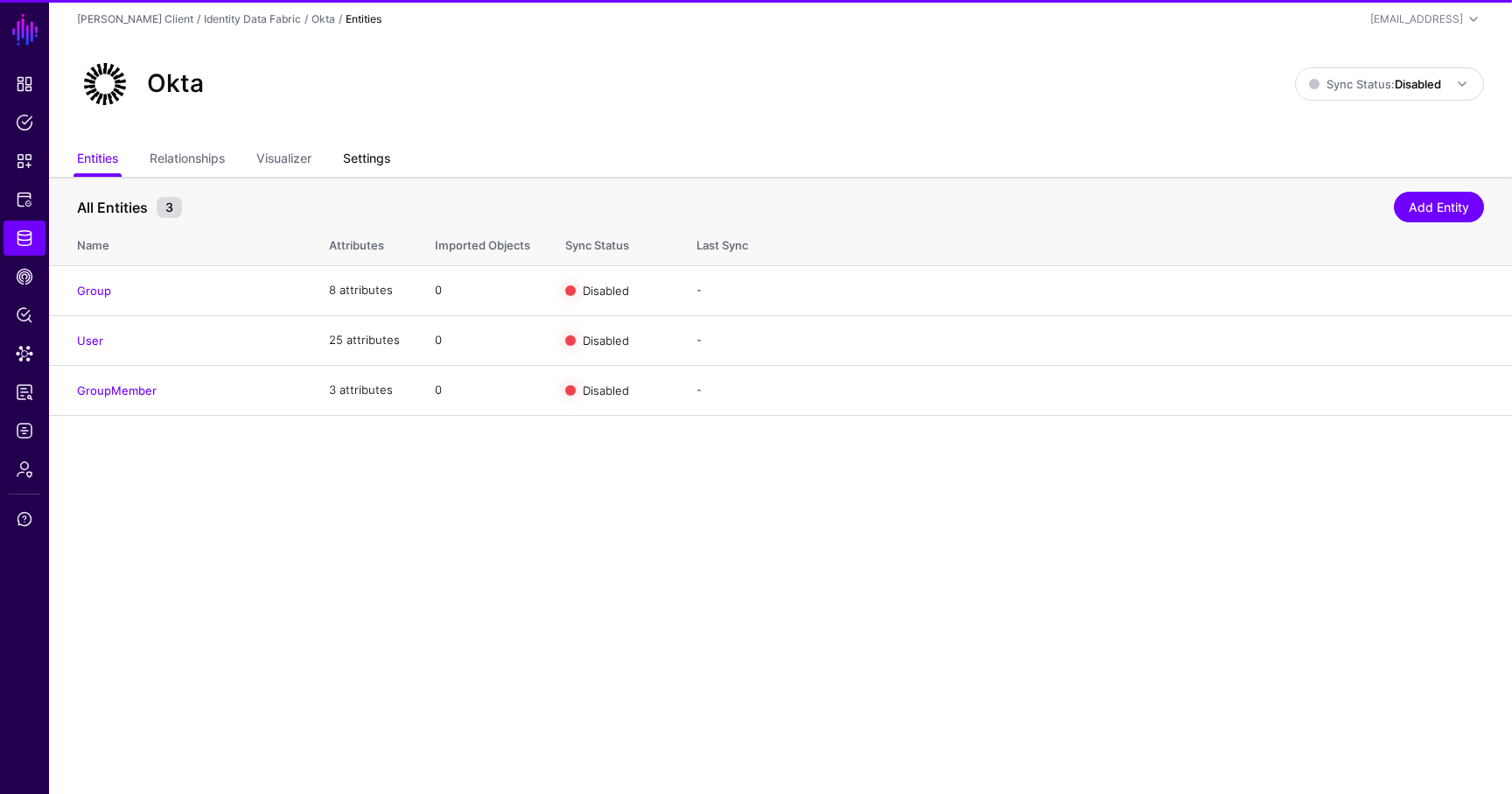
click at [370, 155] on link "Settings" at bounding box center [367, 159] width 48 height 33
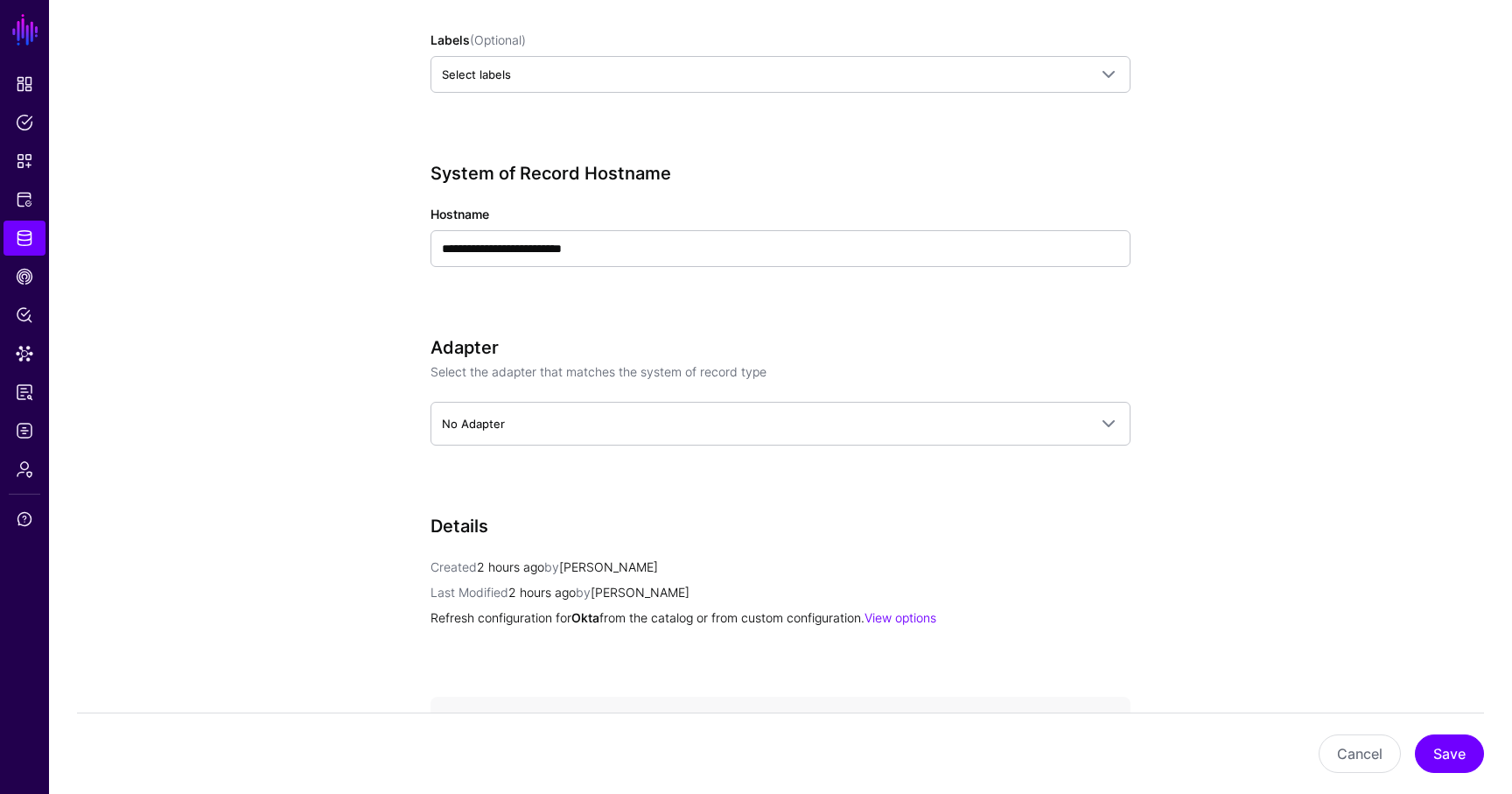
scroll to position [861, 0]
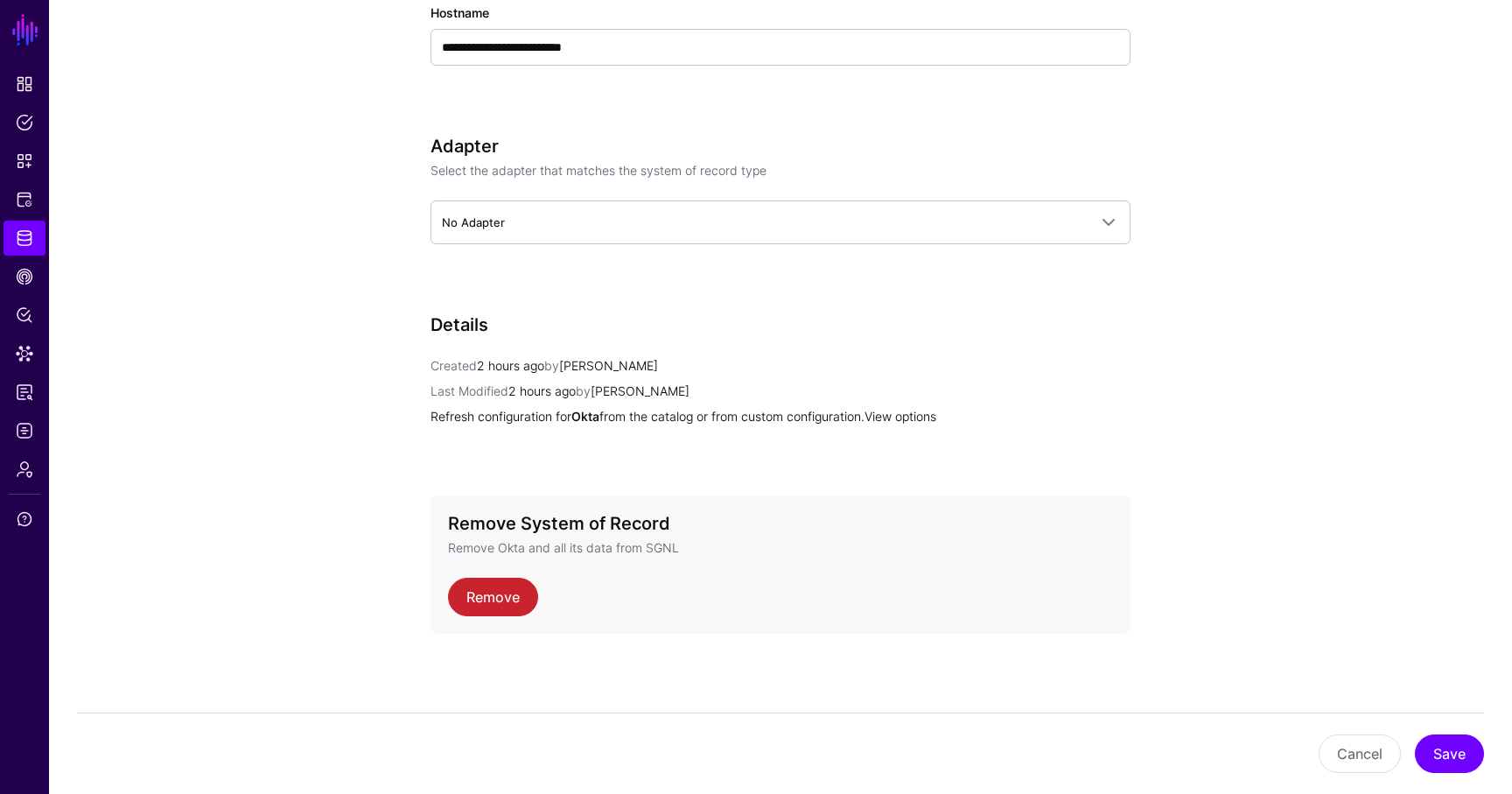
click at [923, 417] on link "View options" at bounding box center [901, 415] width 72 height 15
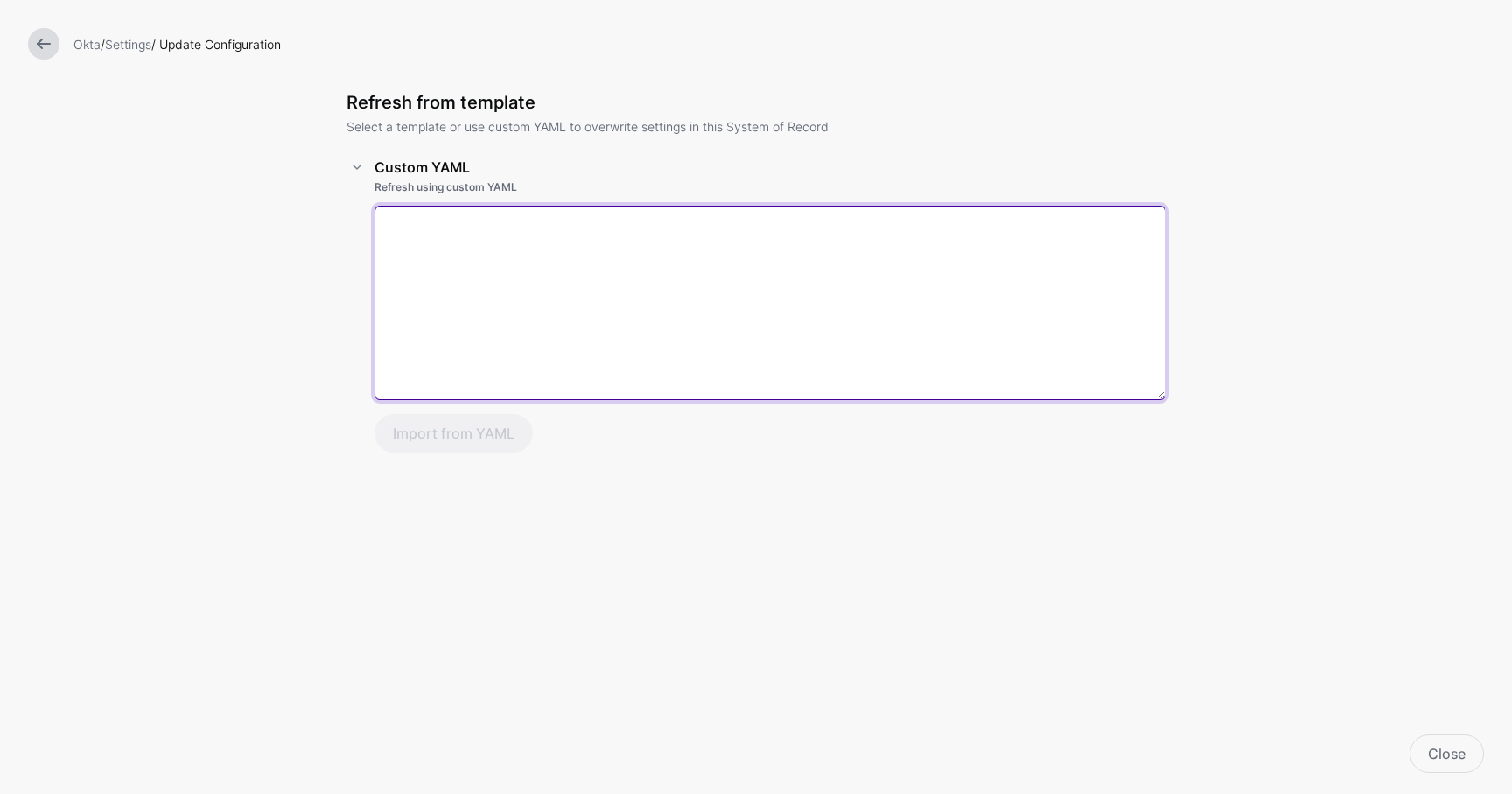
click at [564, 347] on textarea at bounding box center [770, 302] width 791 height 194
paste textarea "**********"
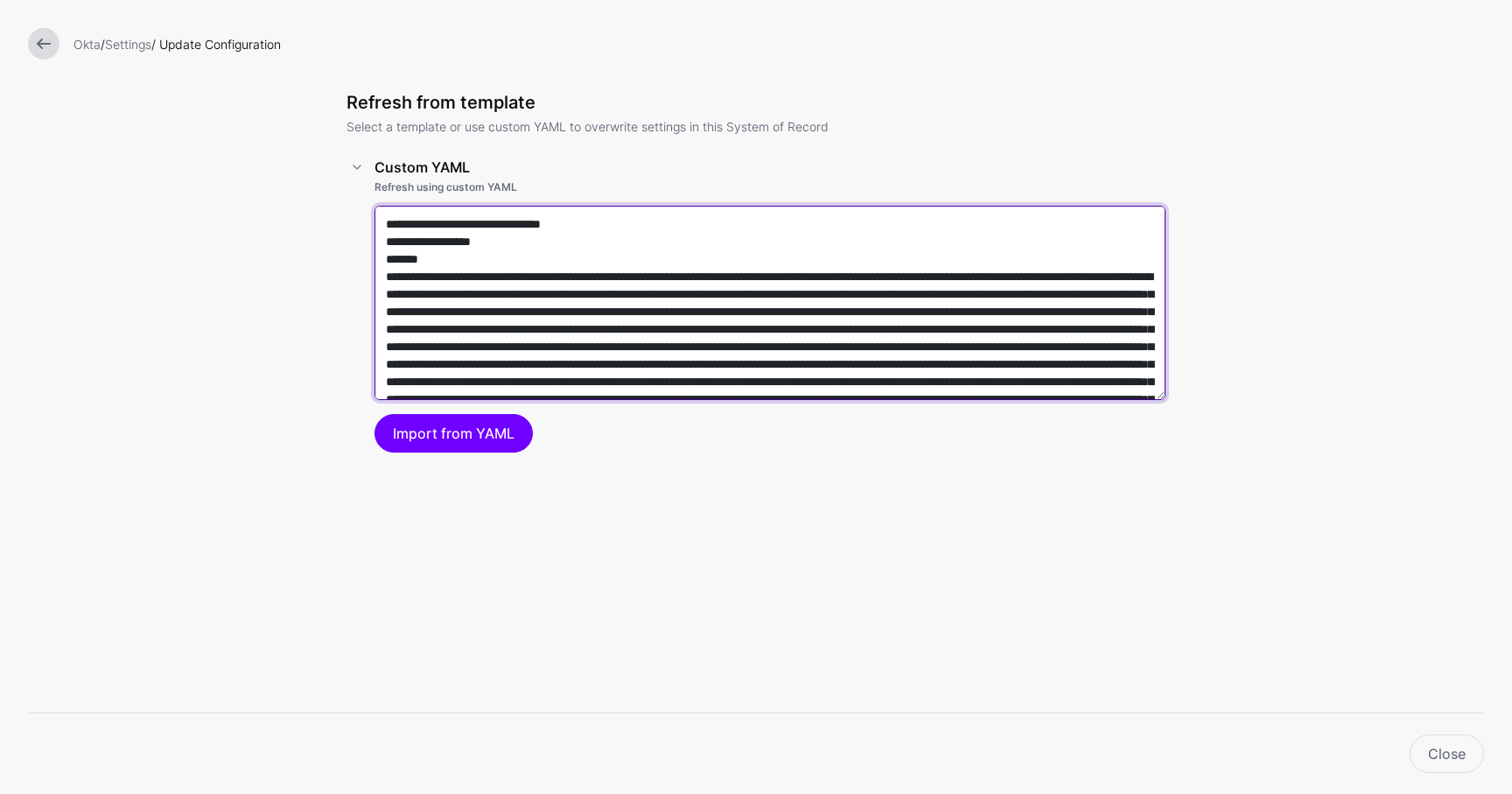
scroll to position [5223, 0]
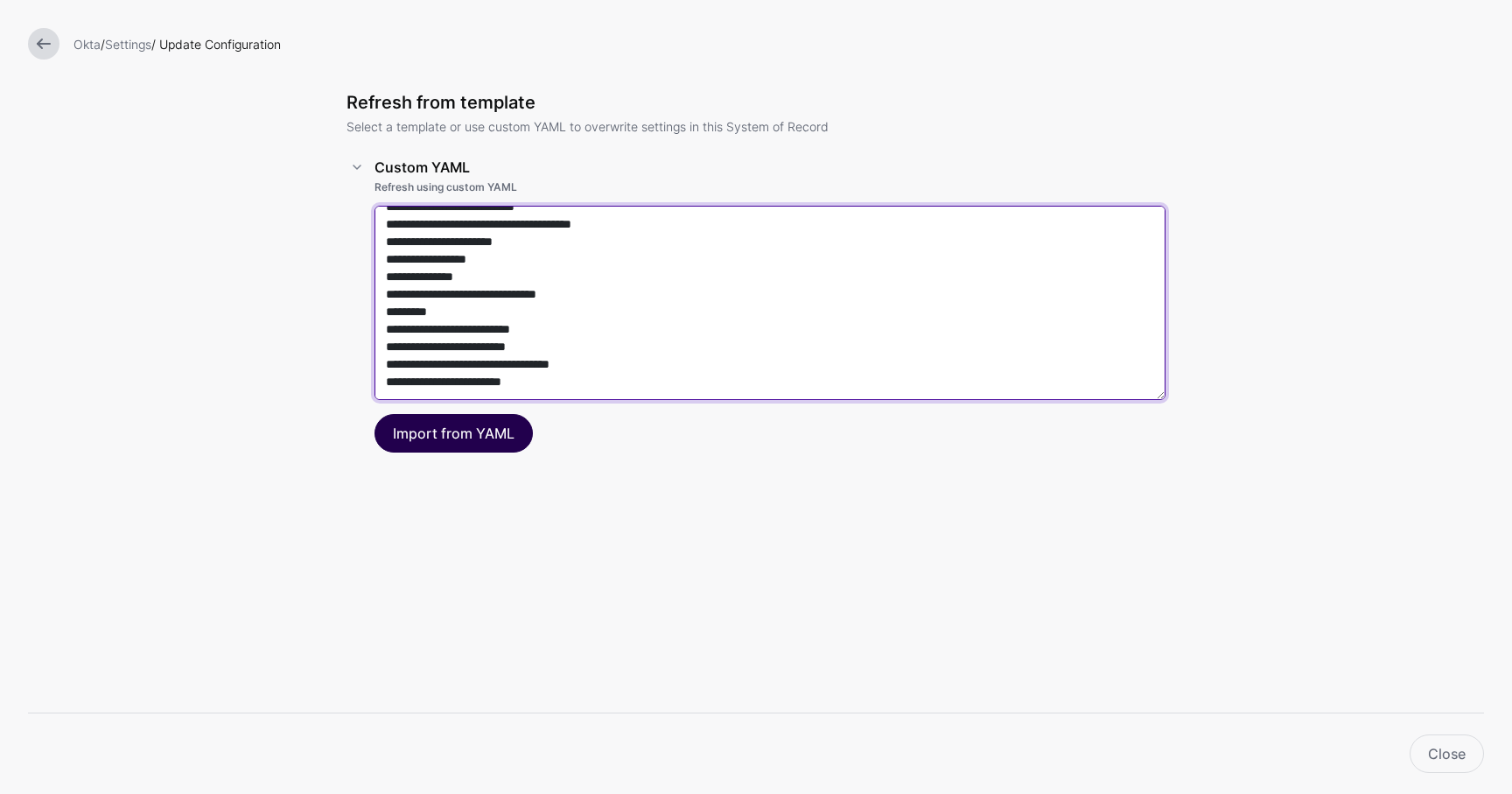
type textarea "**********"
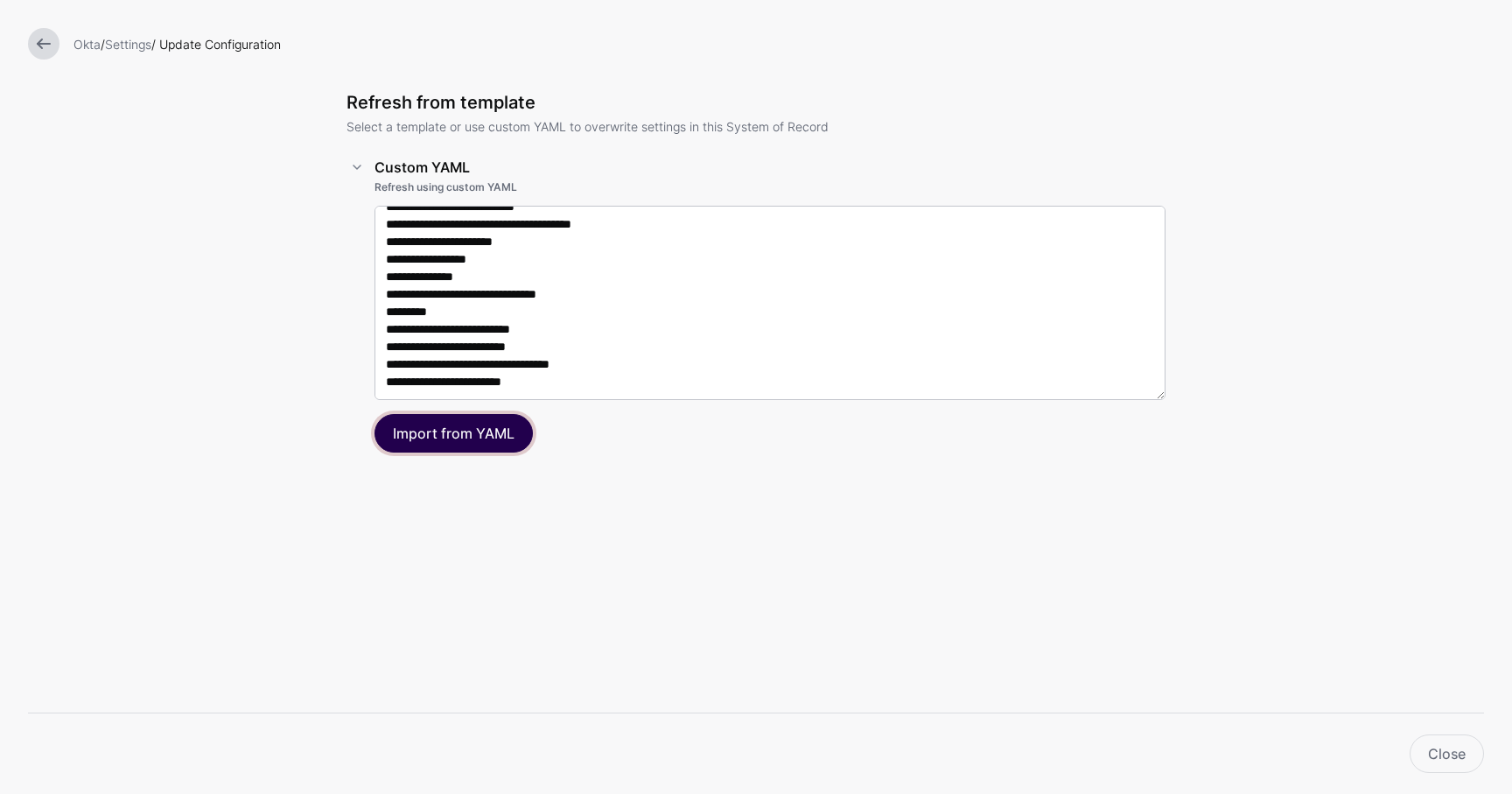
click at [486, 426] on button "Import from YAML" at bounding box center [453, 432] width 158 height 39
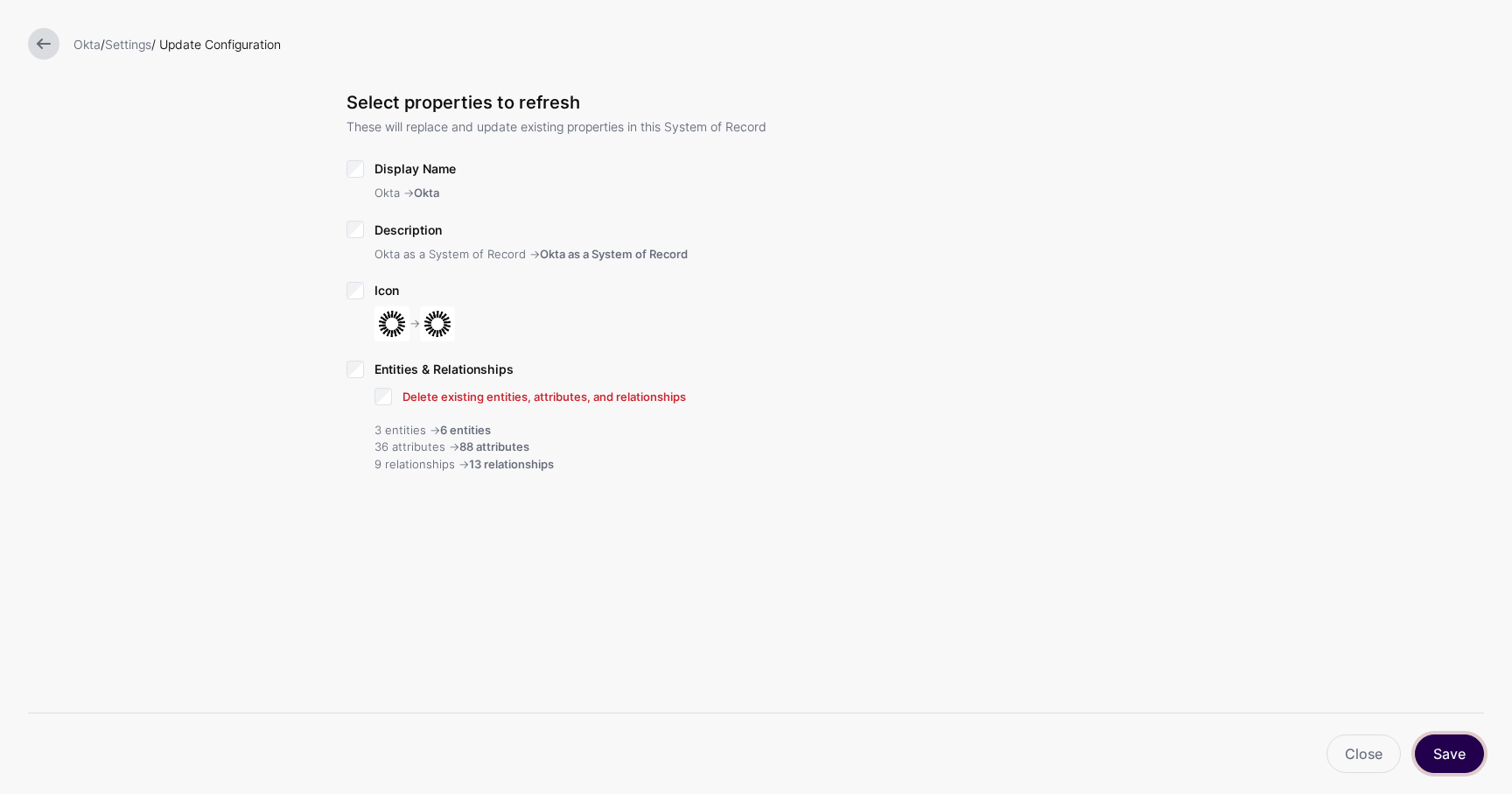
click at [1438, 745] on button "Save" at bounding box center [1450, 753] width 70 height 39
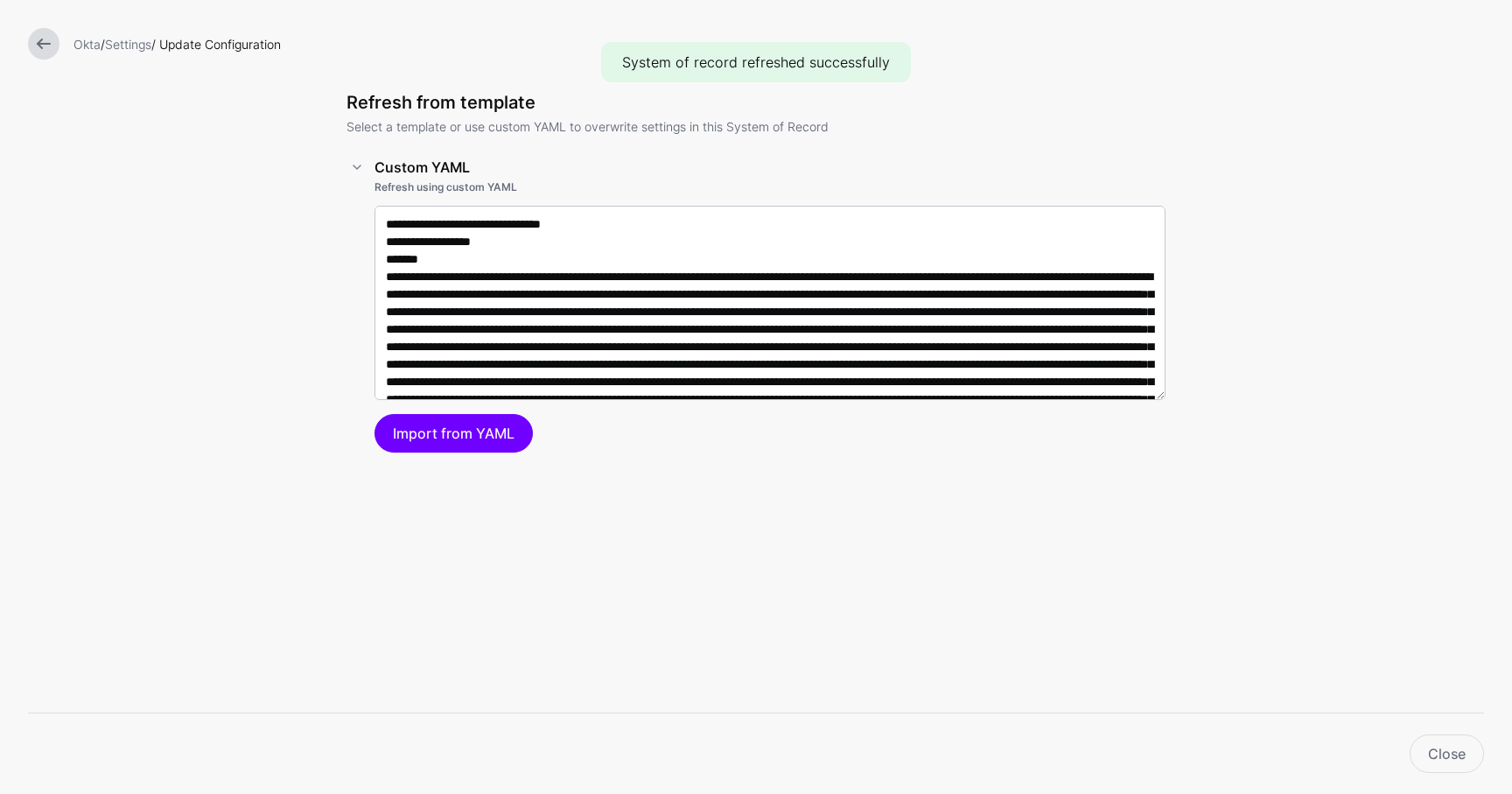
click at [53, 49] on link at bounding box center [44, 44] width 32 height 32
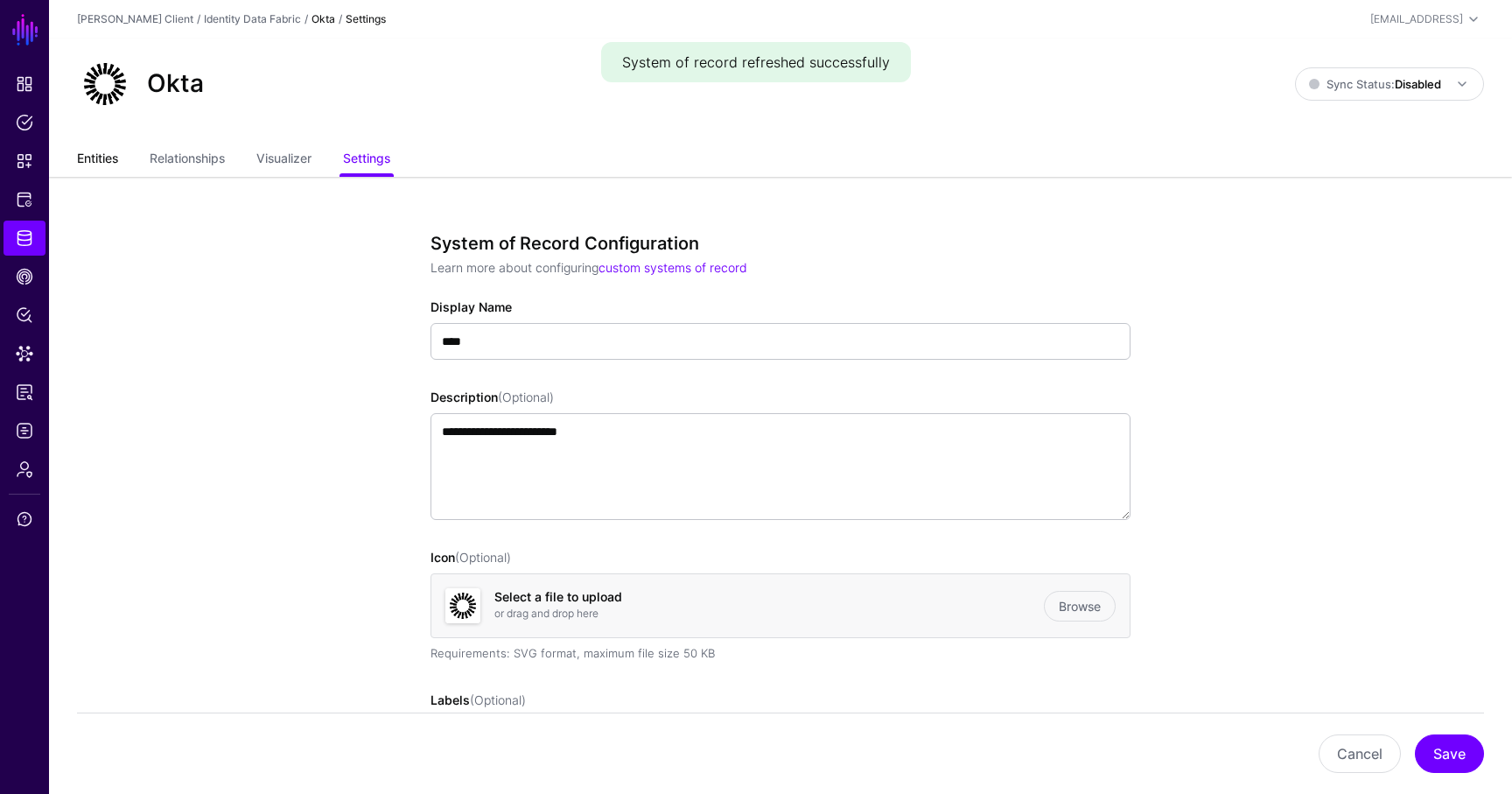
click at [87, 153] on link "Entities" at bounding box center [96, 159] width 41 height 33
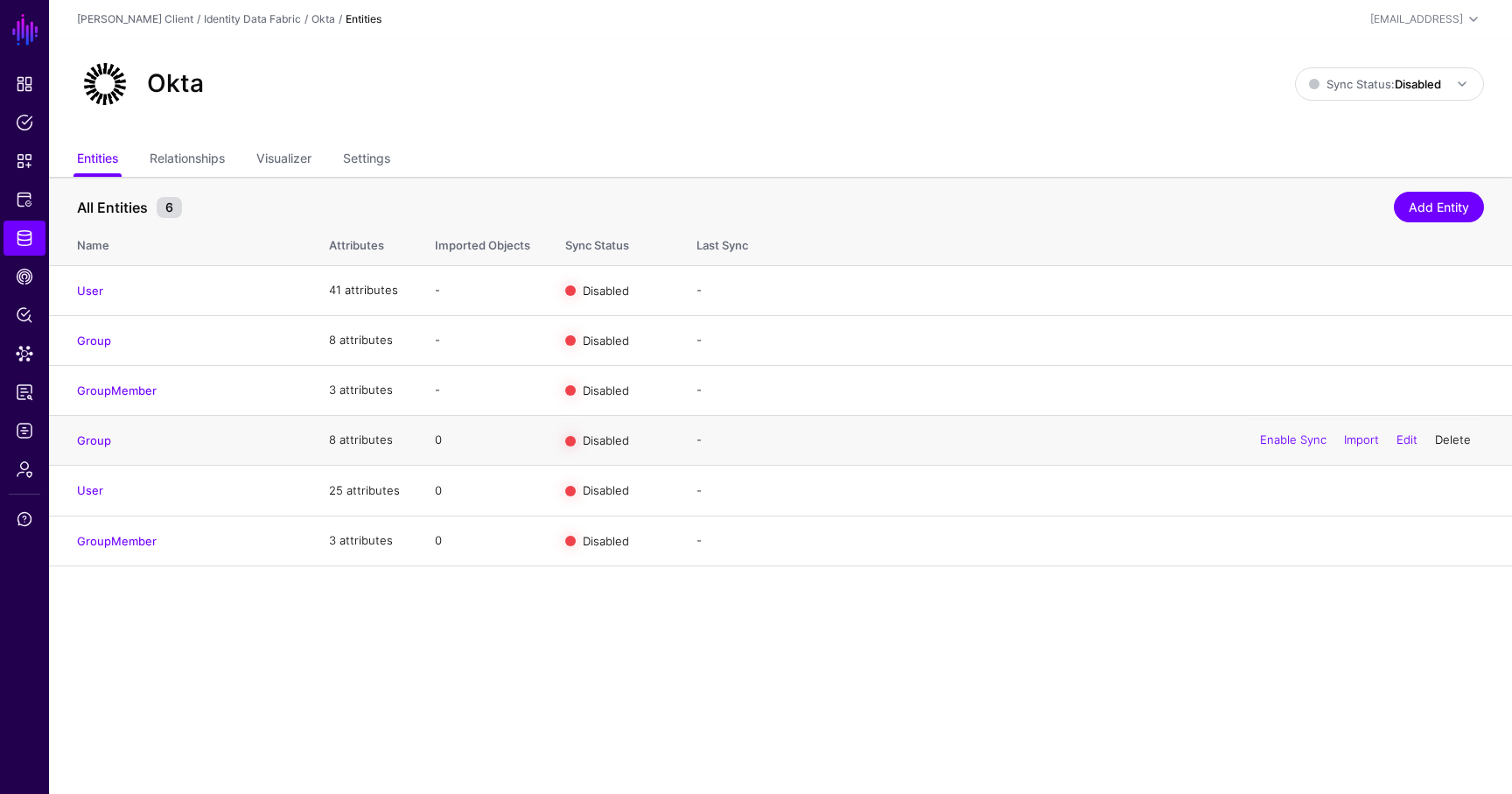
click at [1438, 441] on link "Delete" at bounding box center [1453, 439] width 36 height 14
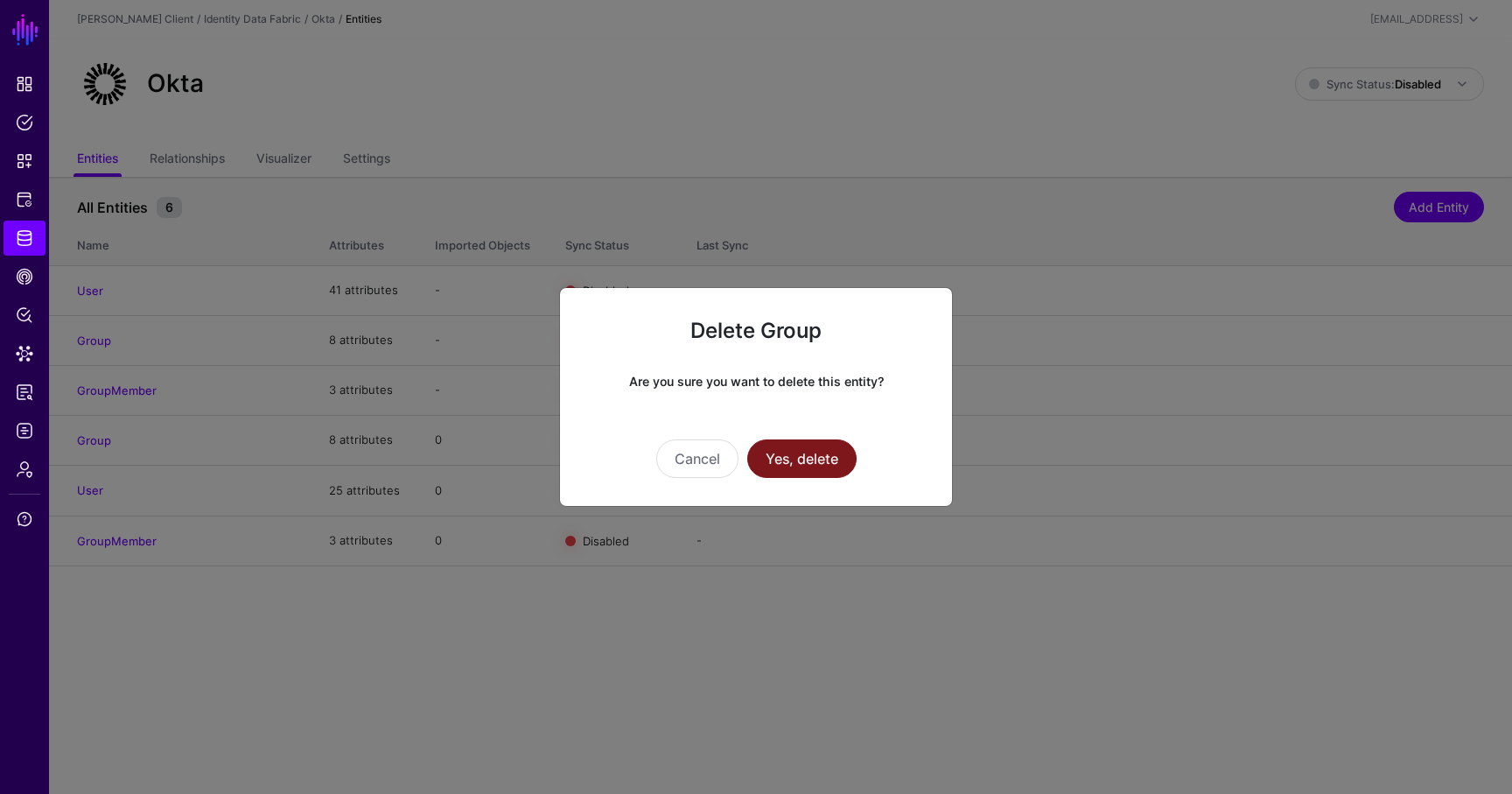
click at [814, 457] on button "Yes, delete" at bounding box center [802, 458] width 109 height 39
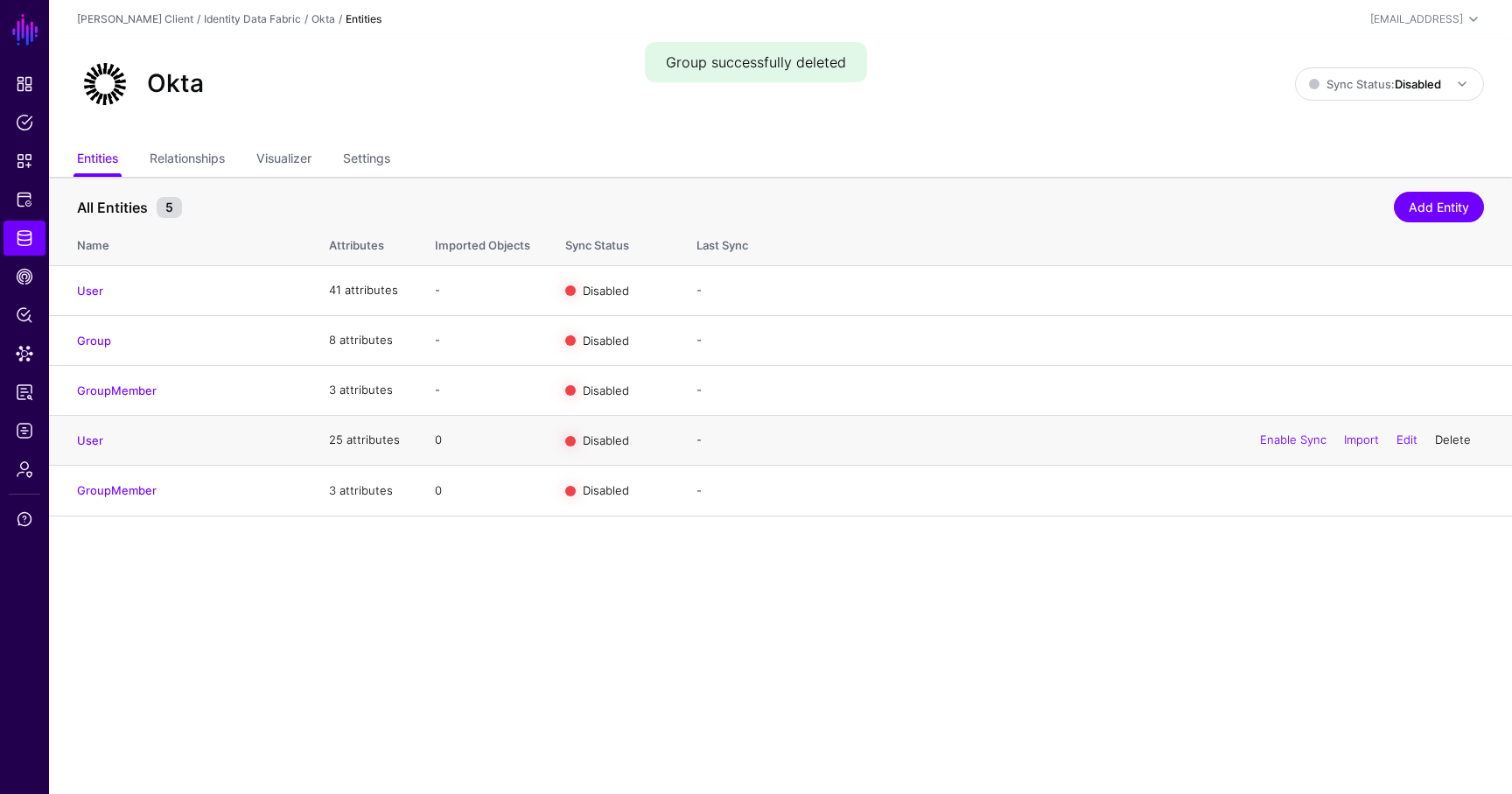
click at [1461, 439] on link "Delete" at bounding box center [1453, 439] width 36 height 14
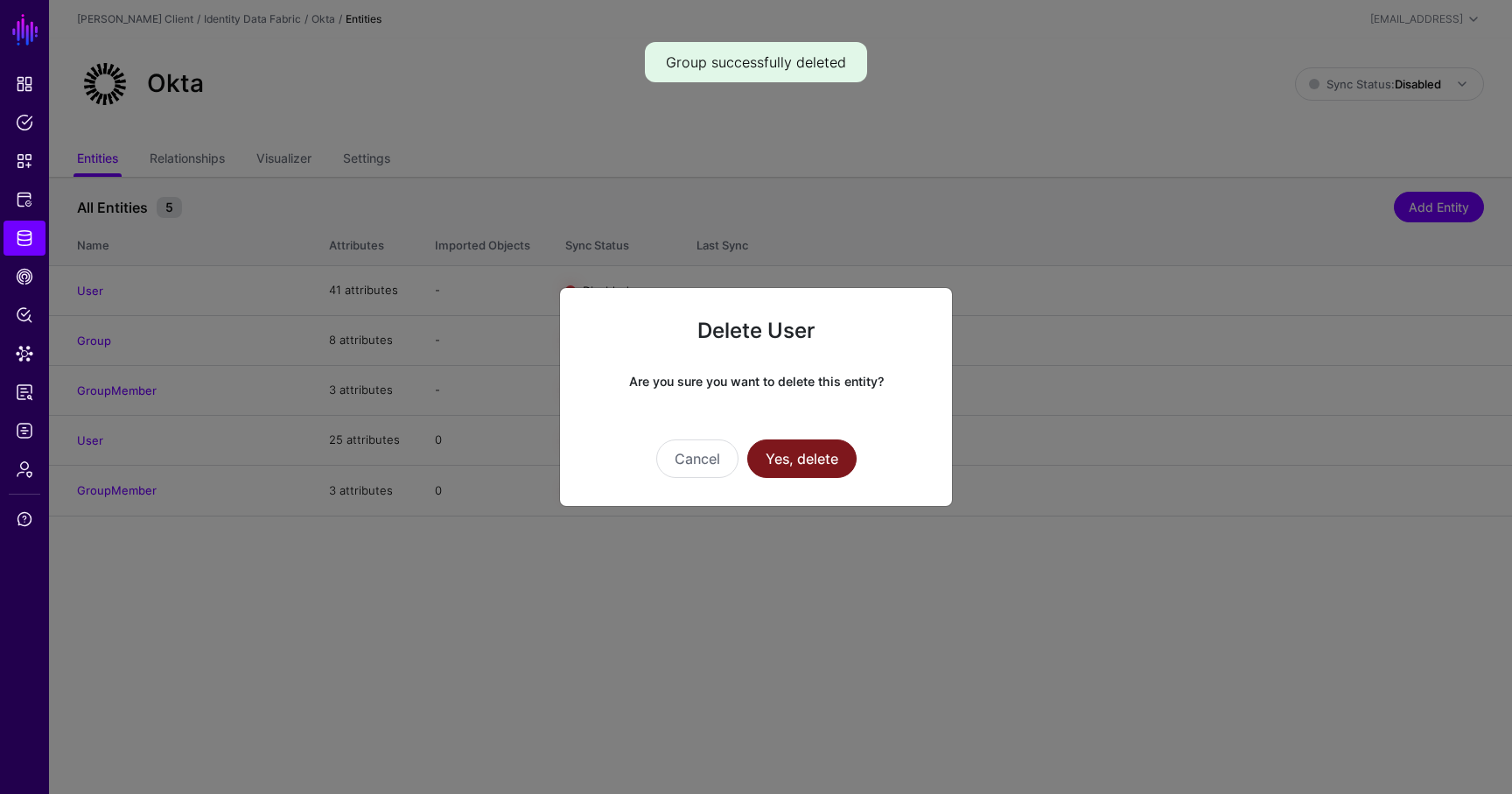
click at [823, 466] on button "Yes, delete" at bounding box center [802, 458] width 109 height 39
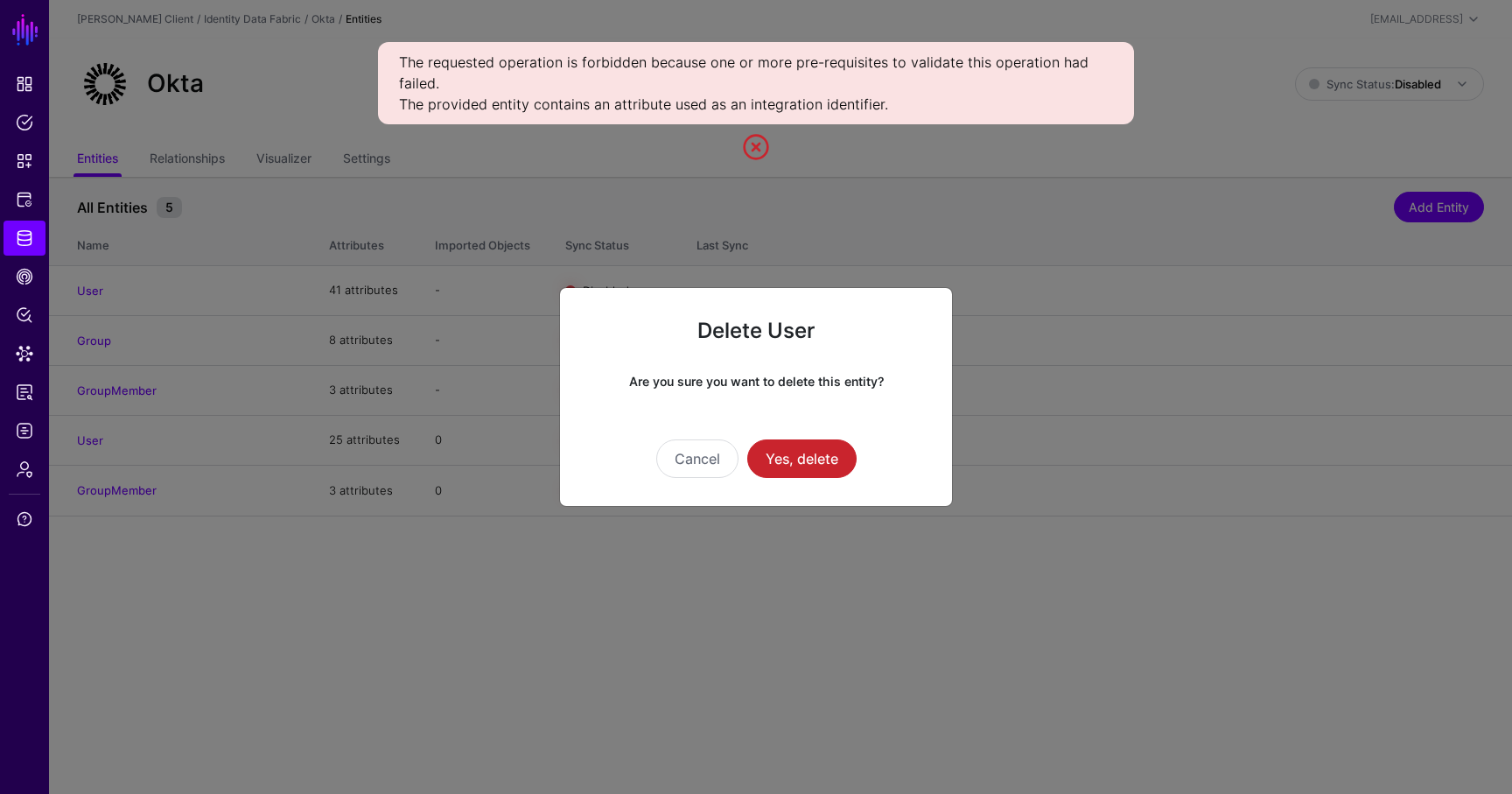
click at [760, 156] on link at bounding box center [756, 147] width 28 height 28
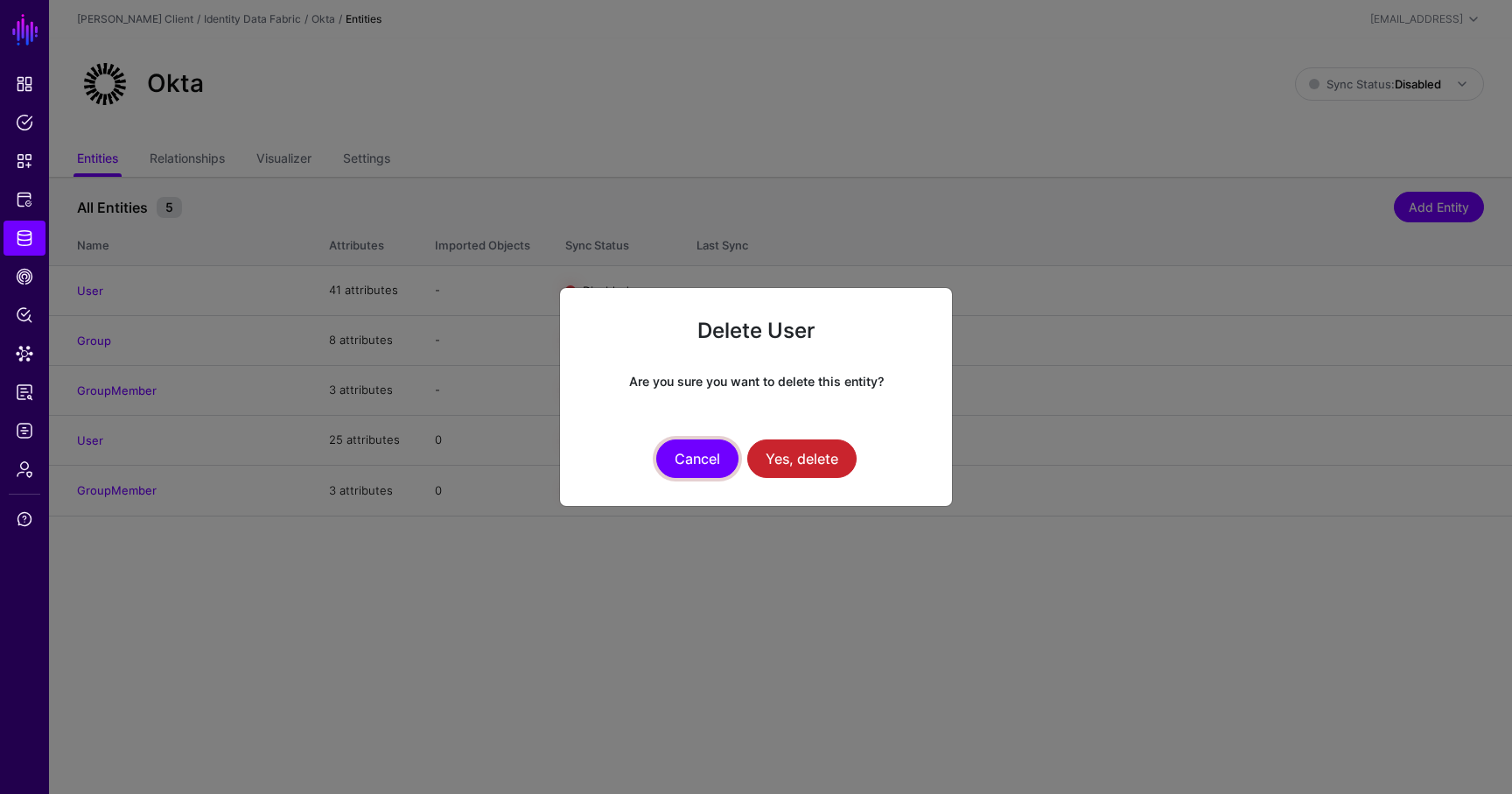
click at [699, 465] on button "Cancel" at bounding box center [697, 458] width 83 height 39
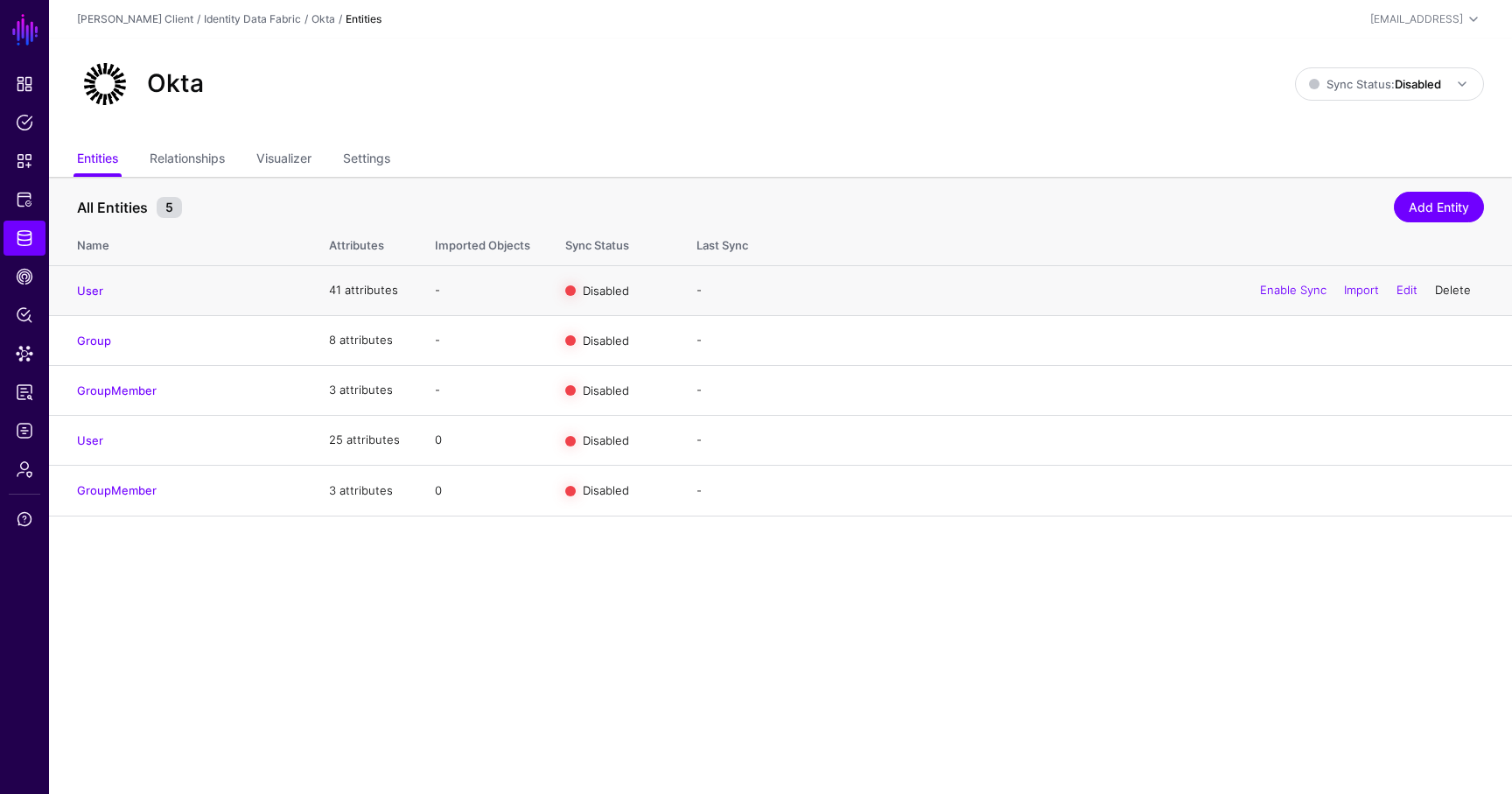
click at [1461, 284] on link "Delete" at bounding box center [1453, 289] width 36 height 14
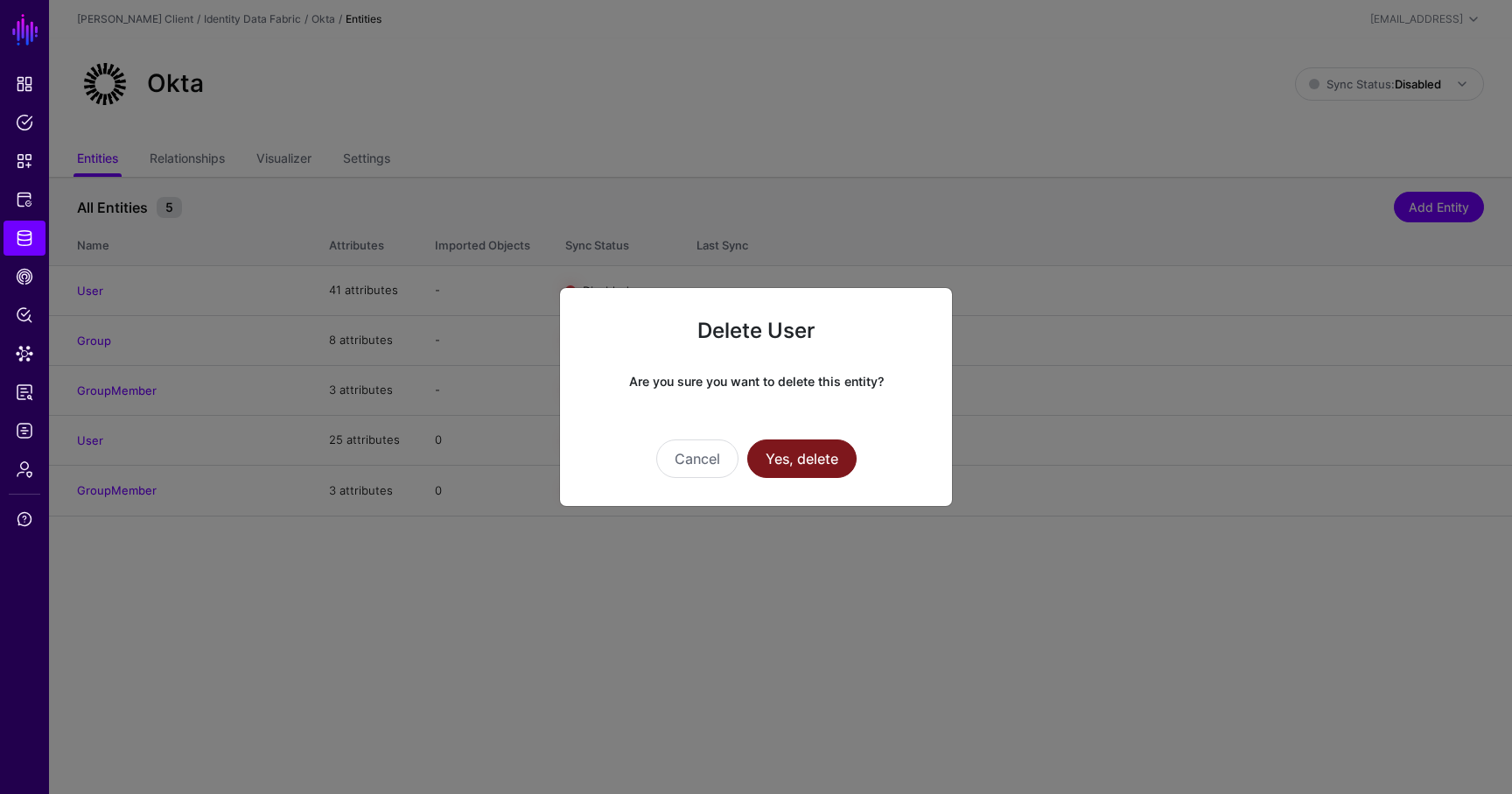
click at [836, 450] on button "Yes, delete" at bounding box center [802, 458] width 109 height 39
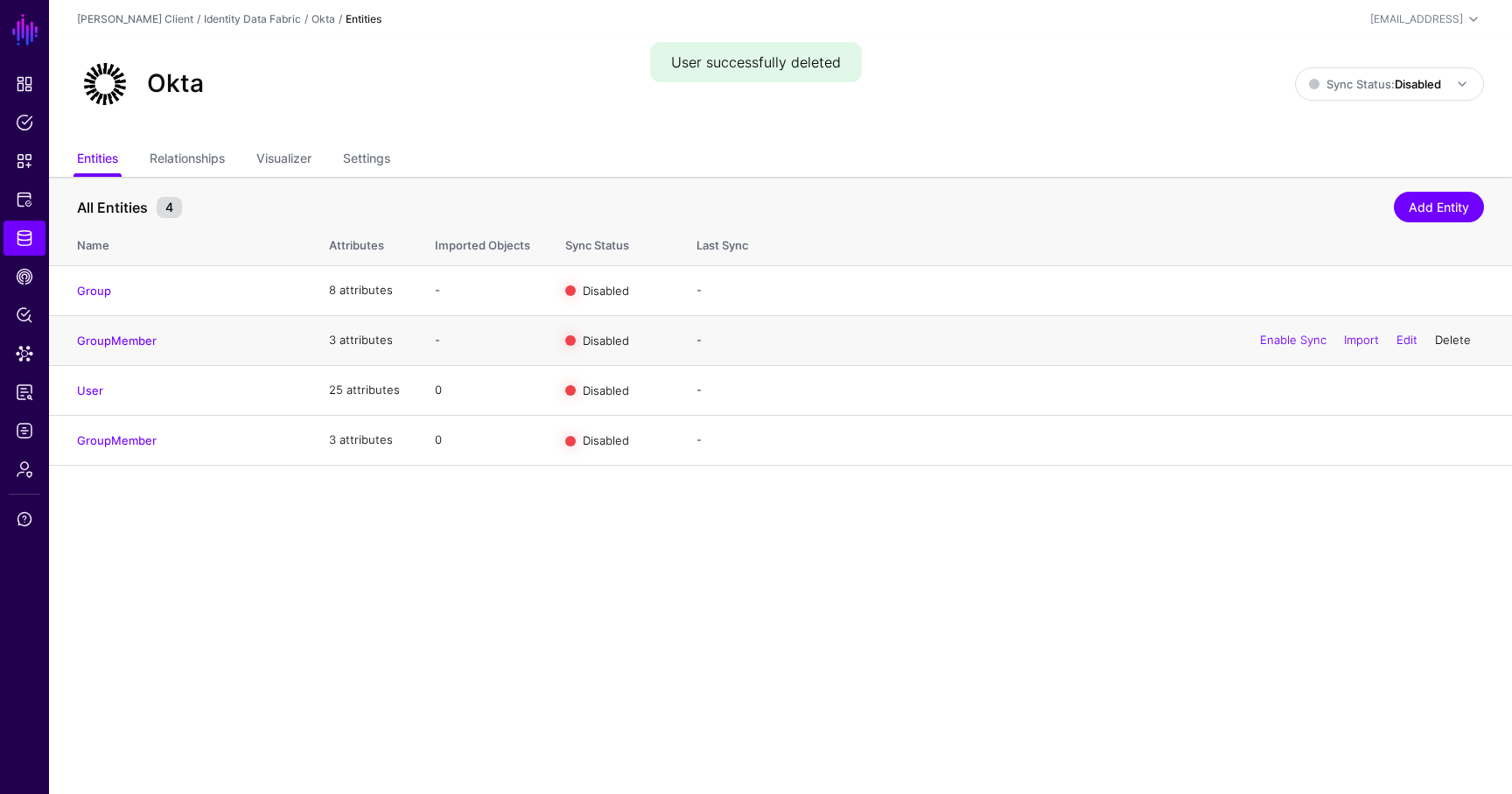
click at [1447, 346] on link "Delete" at bounding box center [1453, 340] width 36 height 14
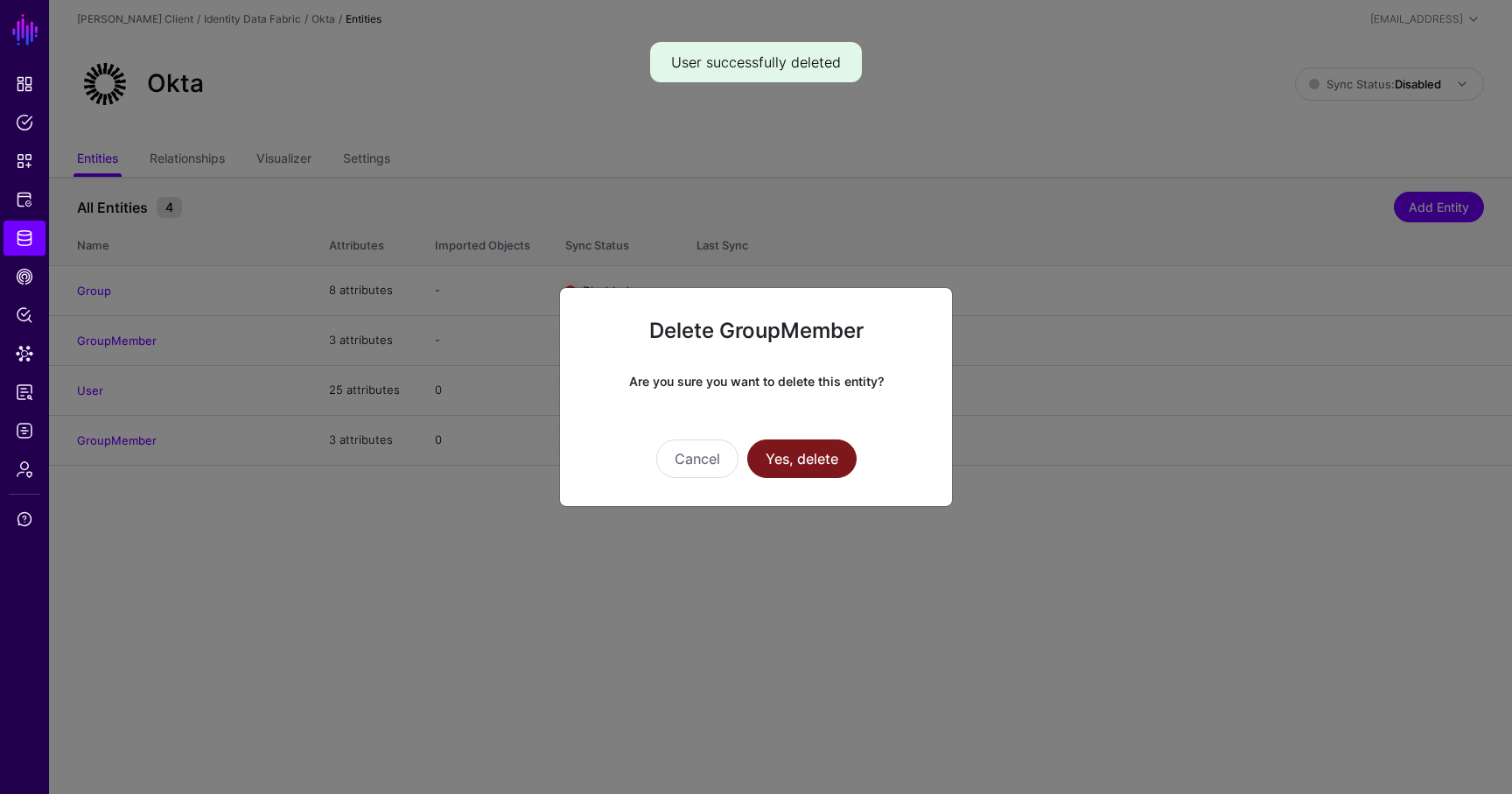
click at [807, 465] on button "Yes, delete" at bounding box center [802, 458] width 109 height 39
